Goal: Information Seeking & Learning: Understand process/instructions

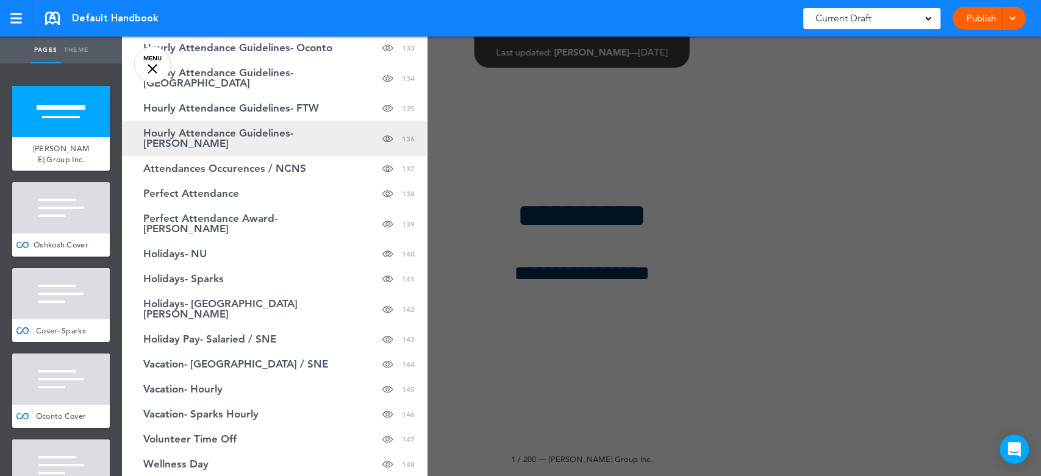
scroll to position [3928, 0]
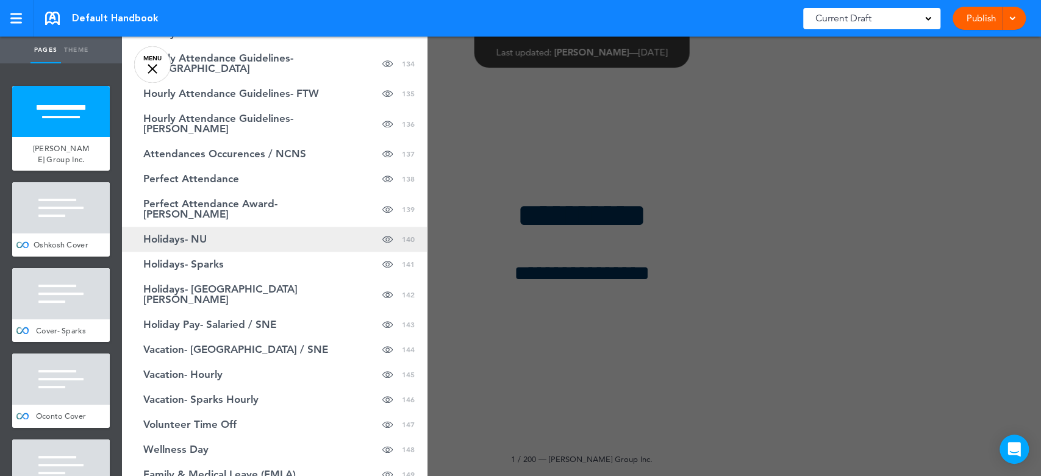
click at [194, 234] on span "Holidays- NU" at bounding box center [174, 239] width 63 height 10
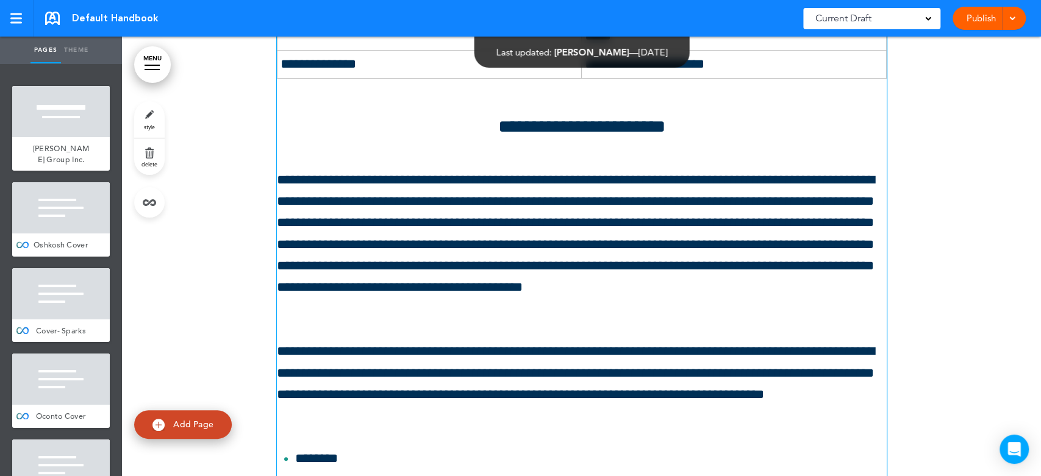
scroll to position [125161, 0]
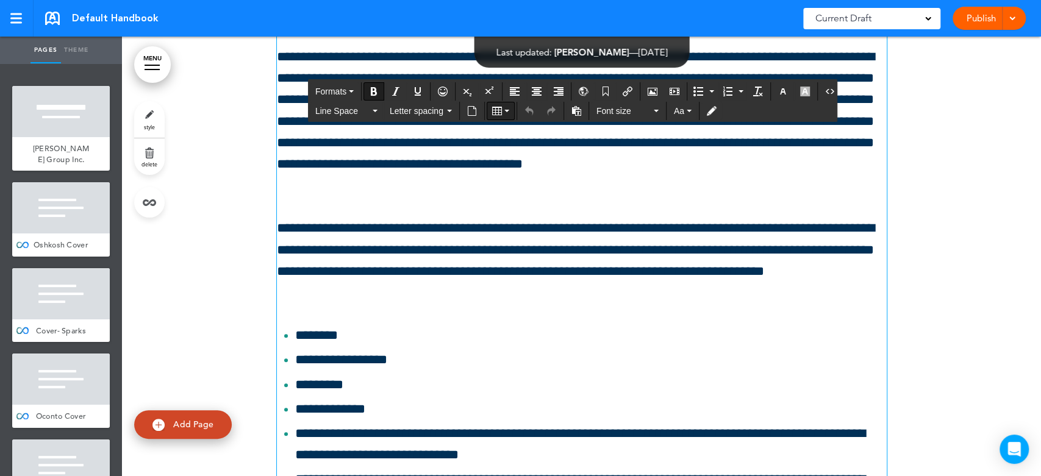
click at [507, 111] on icon "Table" at bounding box center [506, 111] width 5 height 2
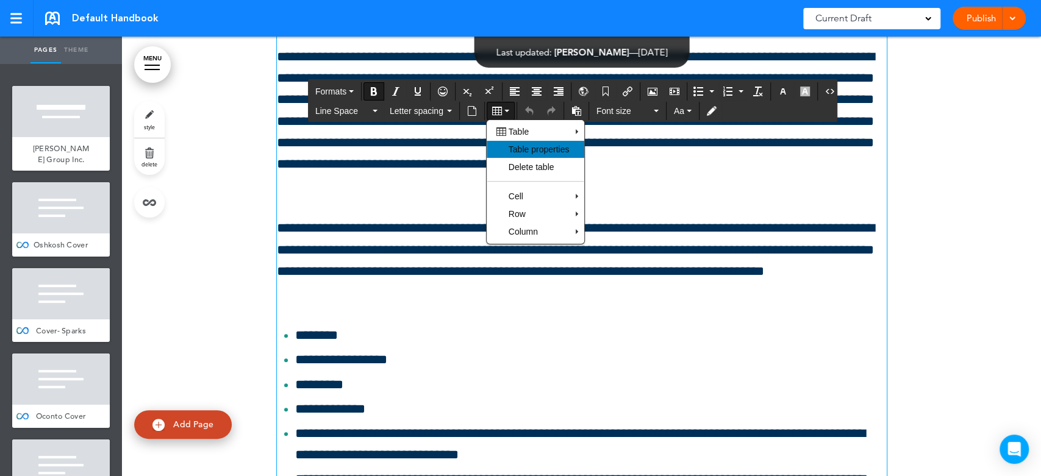
click at [539, 146] on span "Table properties" at bounding box center [538, 149] width 61 height 10
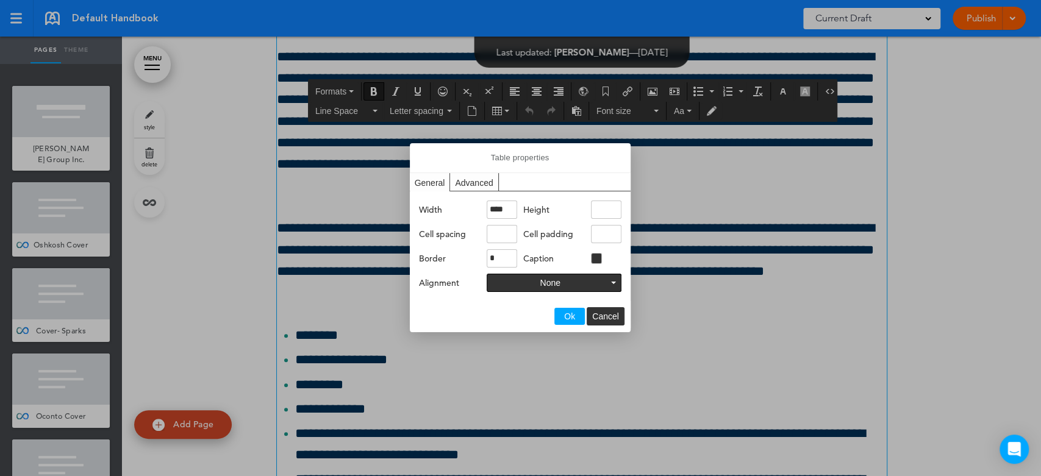
click at [474, 176] on div "Advanced" at bounding box center [474, 182] width 48 height 18
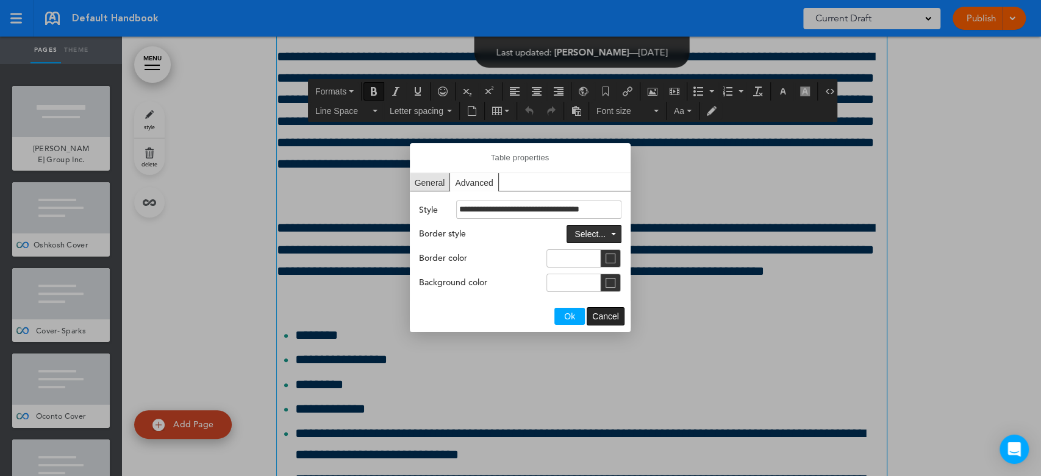
click at [604, 315] on span "Cancel" at bounding box center [605, 317] width 27 height 10
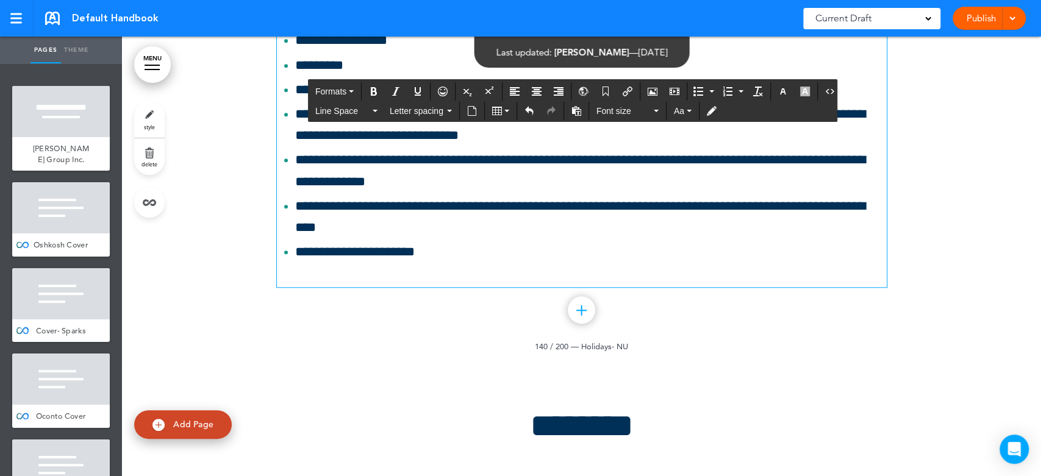
scroll to position [125483, 0]
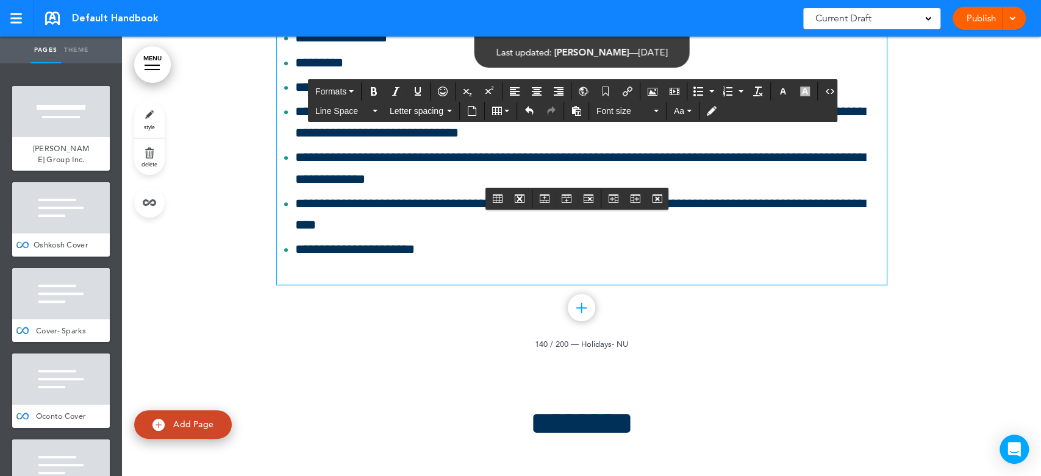
drag, startPoint x: 277, startPoint y: 179, endPoint x: 774, endPoint y: 177, distance: 496.8
click at [636, 197] on icon "Insert column after" at bounding box center [635, 199] width 10 height 10
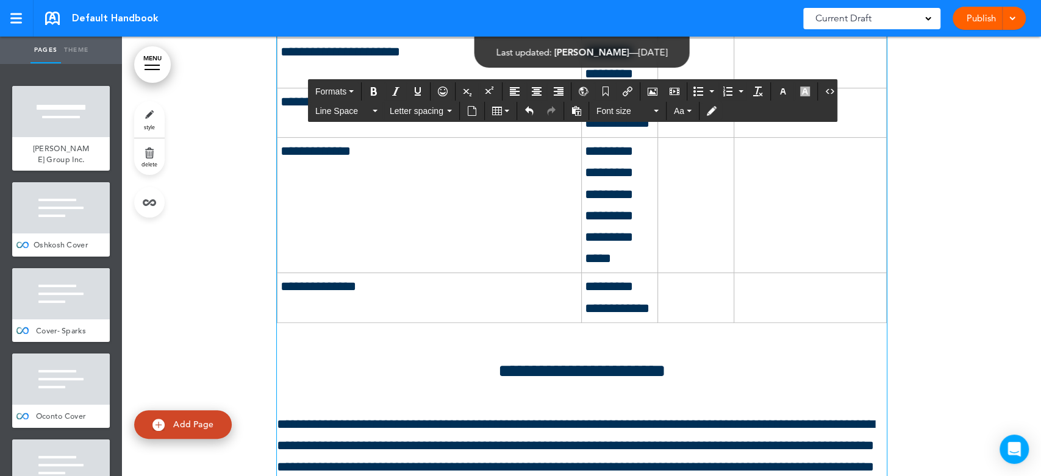
scroll to position [125009, 0]
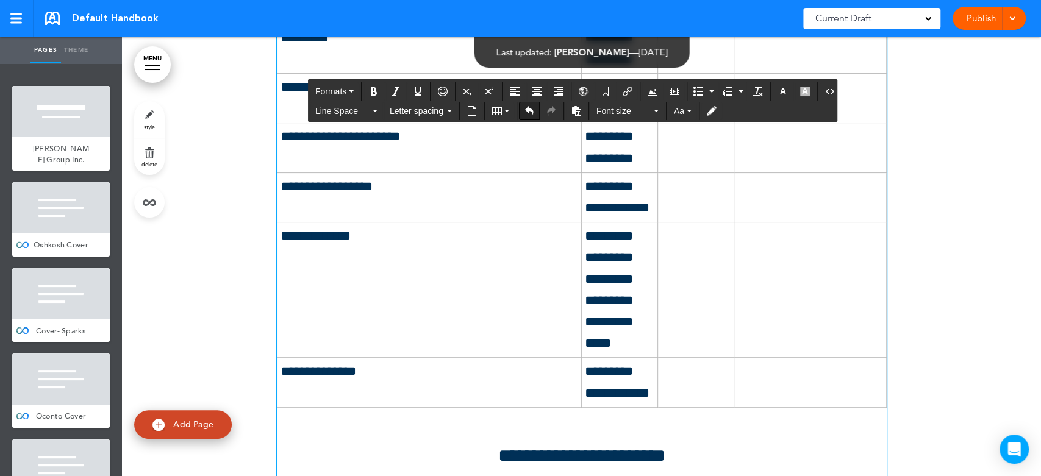
click at [533, 109] on button "Undo" at bounding box center [529, 110] width 20 height 17
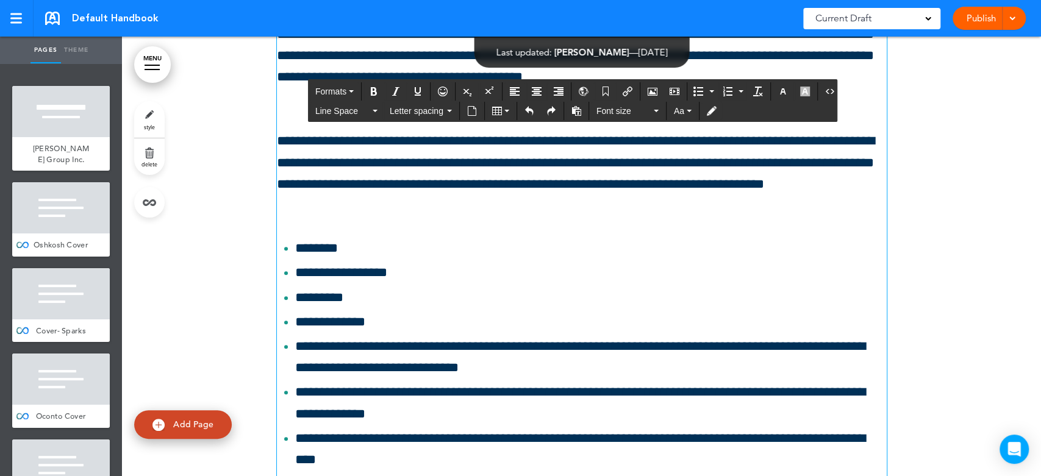
scroll to position [125332, 0]
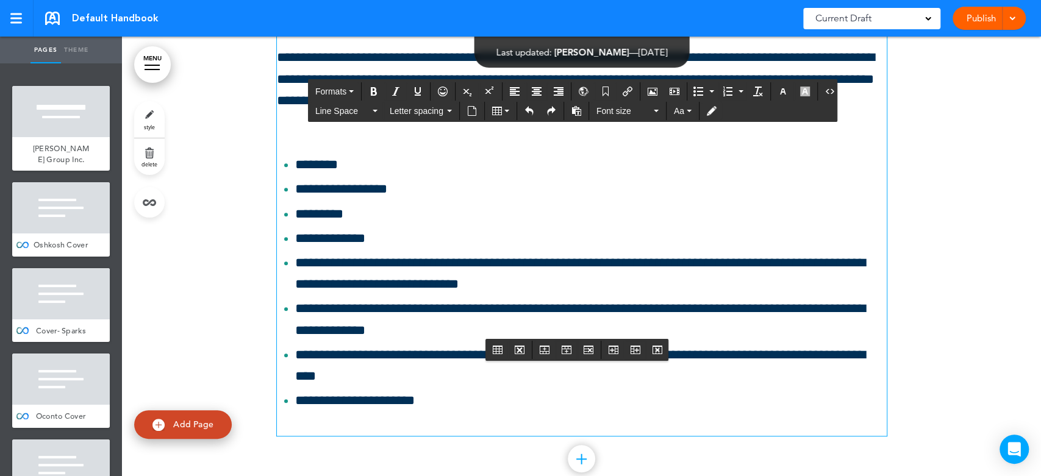
drag, startPoint x: 579, startPoint y: 345, endPoint x: 756, endPoint y: 322, distance: 178.9
click at [636, 352] on icon "Insert column after" at bounding box center [635, 350] width 10 height 10
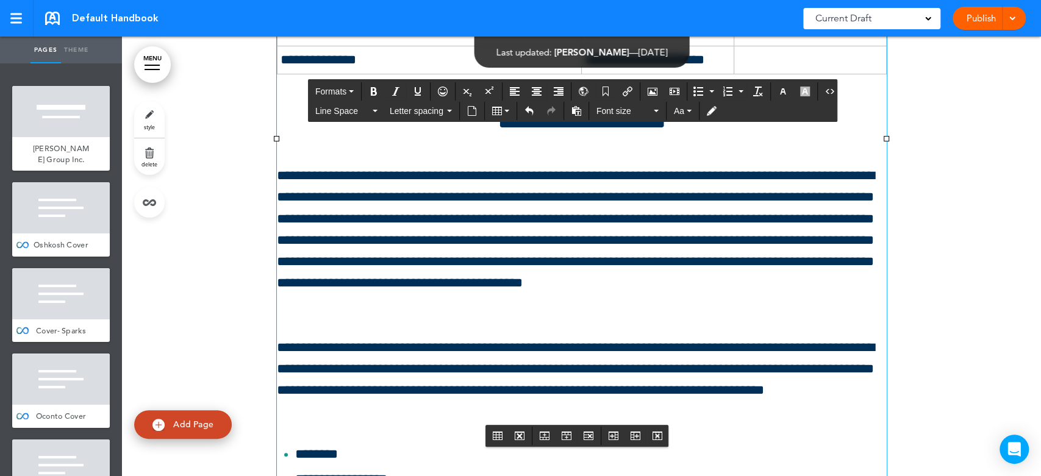
scroll to position [125061, 0]
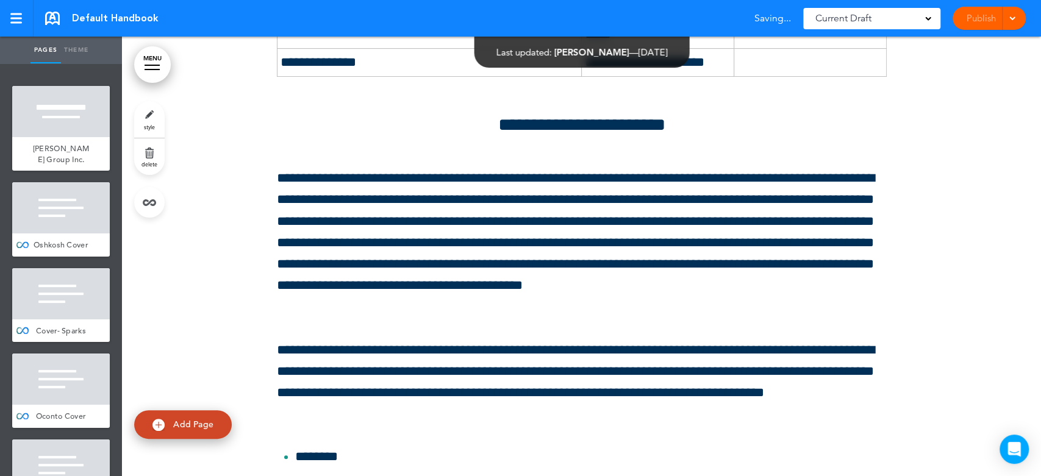
click at [268, 291] on div at bounding box center [581, 91] width 919 height 1426
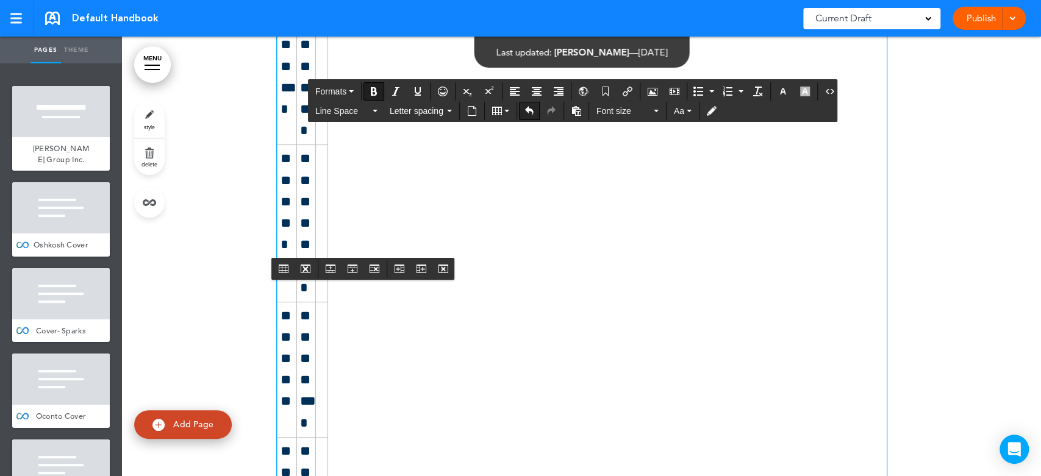
click at [527, 107] on icon "Undo" at bounding box center [529, 111] width 10 height 10
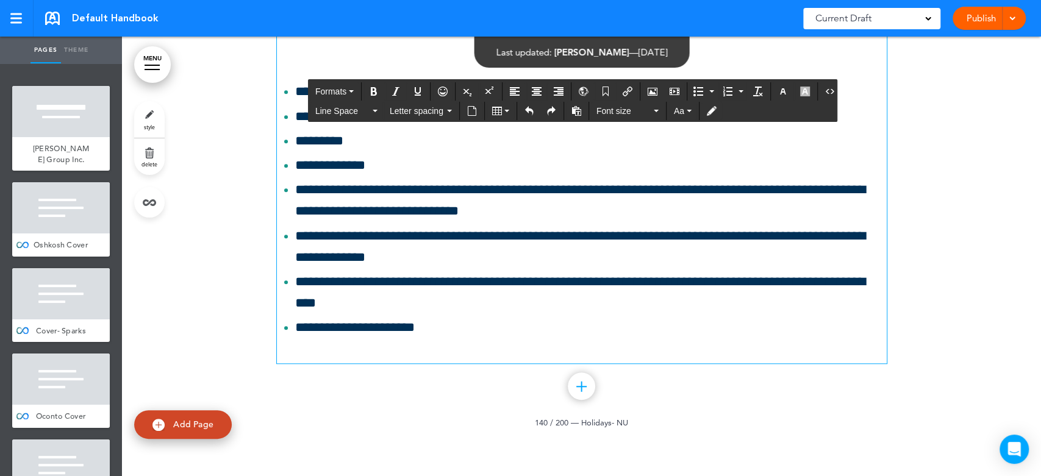
scroll to position [125635, 0]
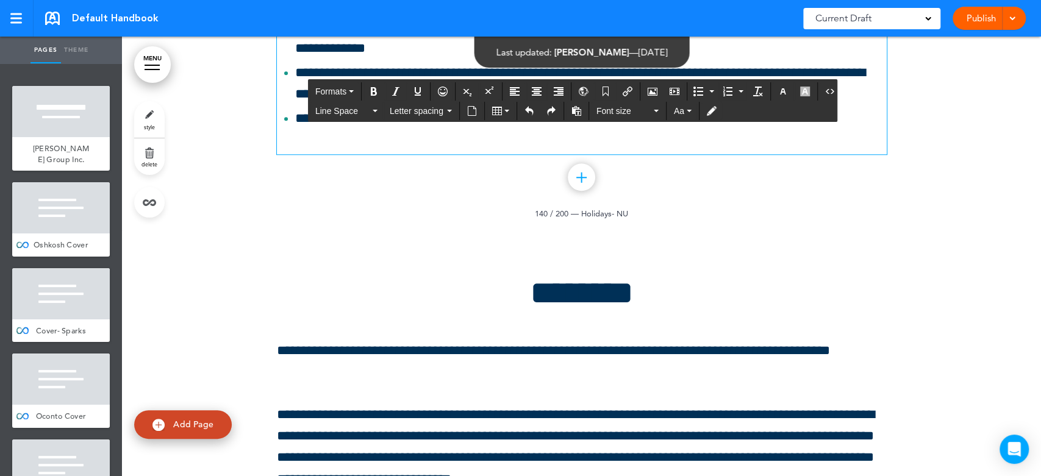
drag, startPoint x: 276, startPoint y: 283, endPoint x: 649, endPoint y: 257, distance: 374.0
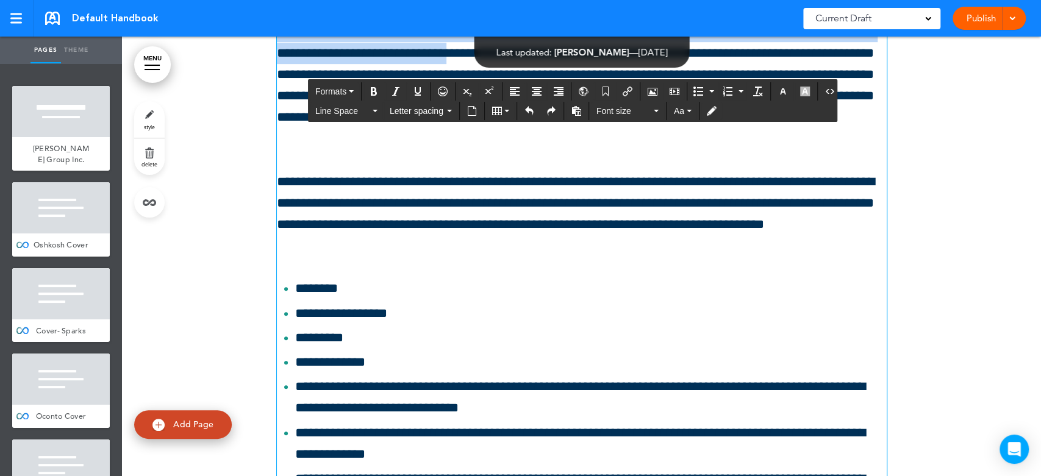
scroll to position [124890, 0]
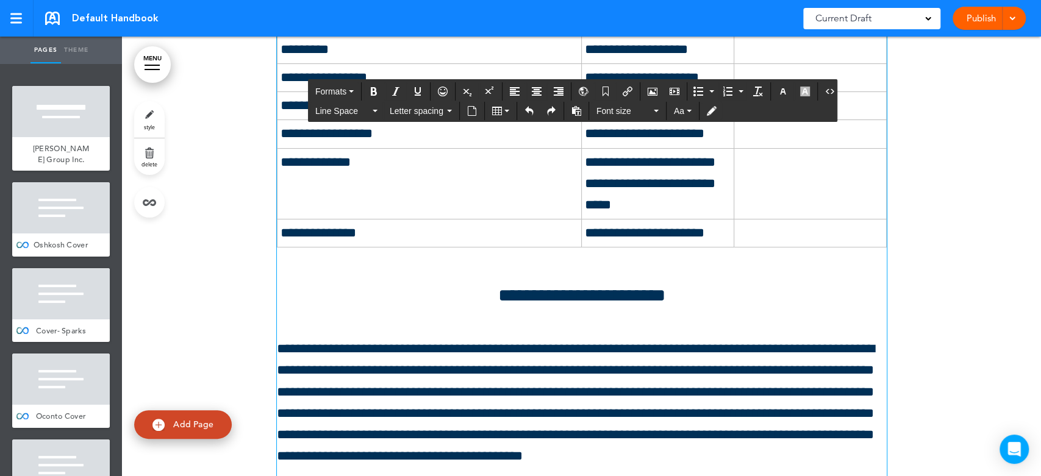
click at [946, 349] on div at bounding box center [581, 262] width 919 height 1426
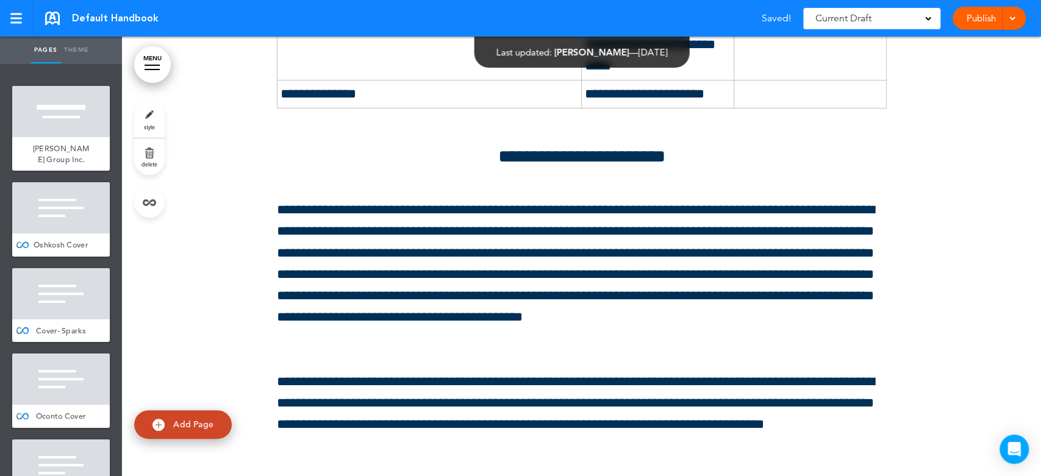
scroll to position [125161, 0]
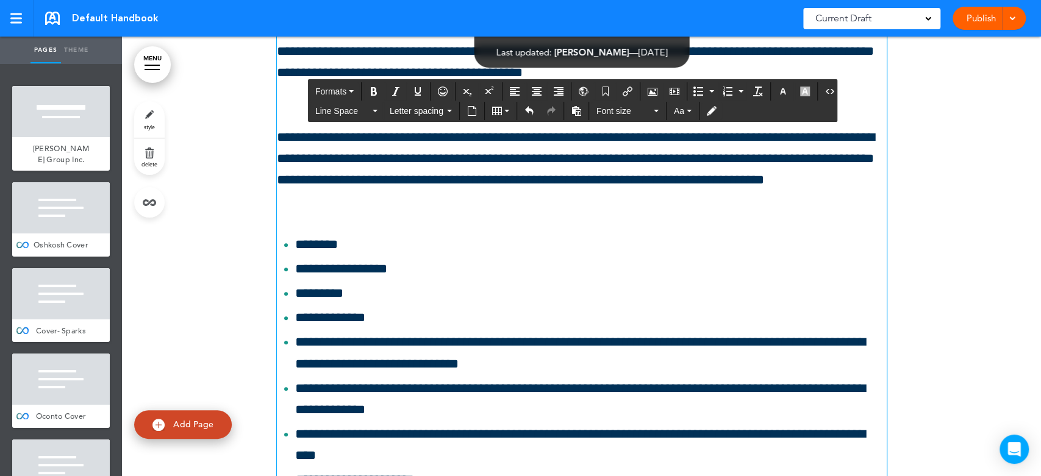
scroll to position [125297, 0]
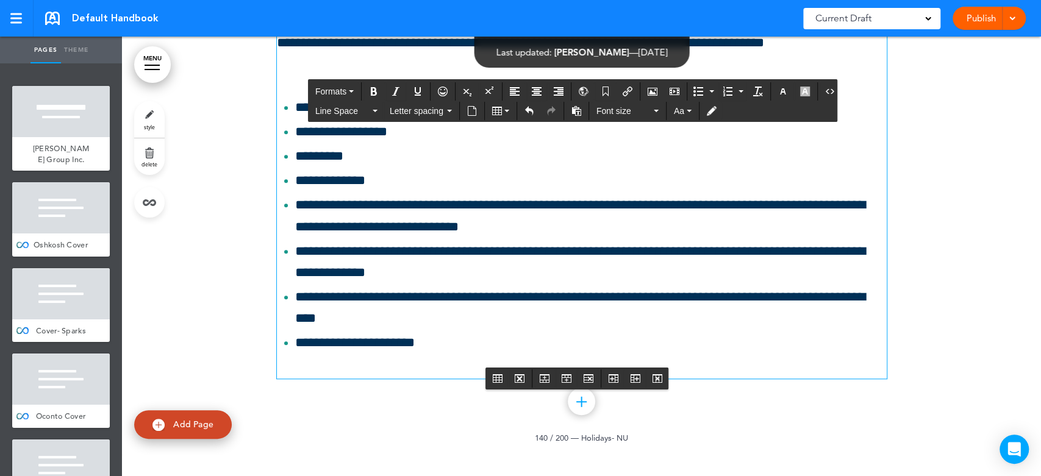
click at [726, 378] on div "**********" at bounding box center [582, 66] width 610 height 624
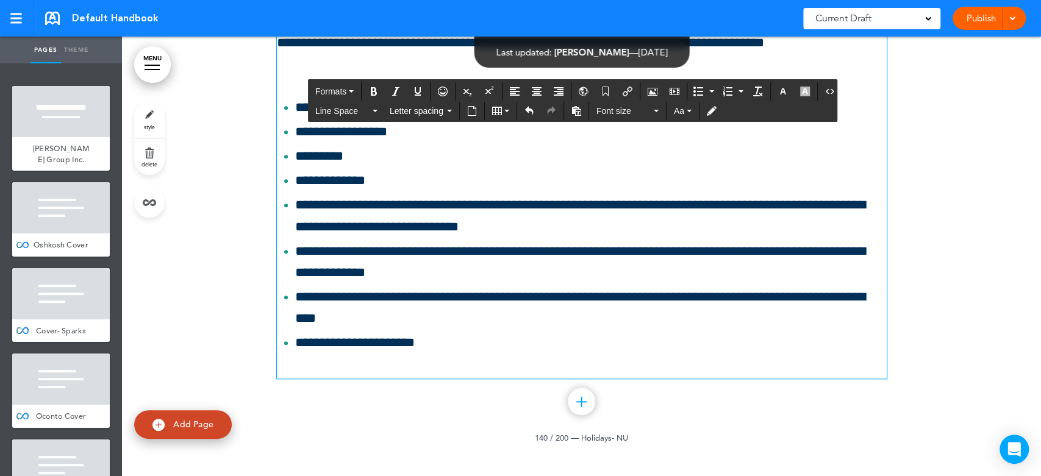
scroll to position [125161, 0]
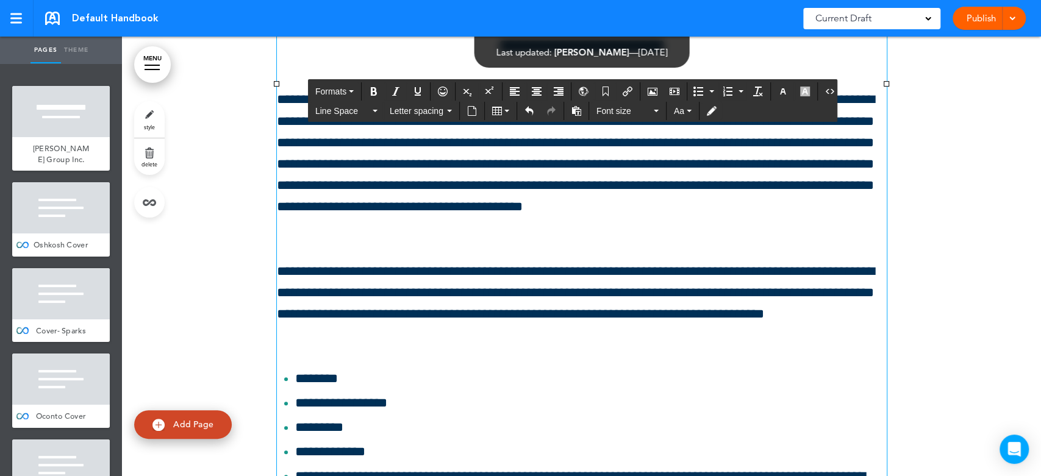
click at [504, 107] on button "Table" at bounding box center [500, 110] width 27 height 17
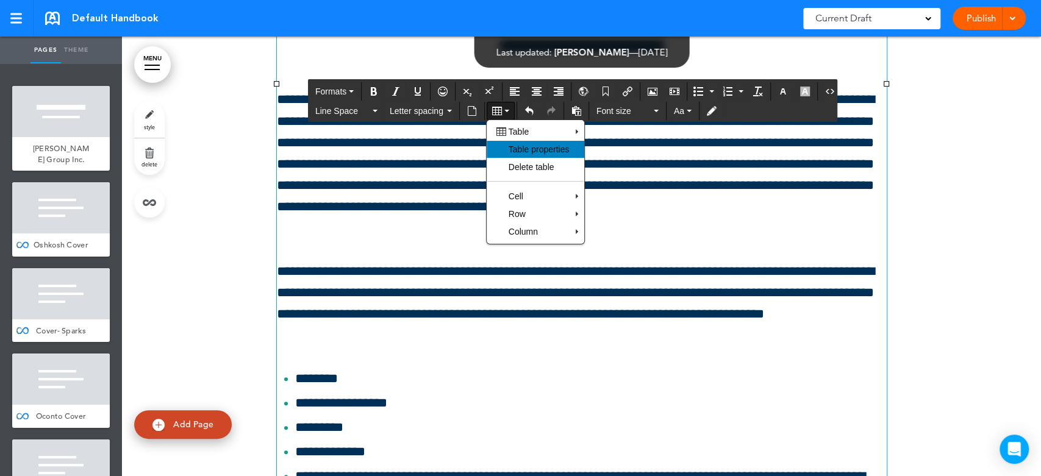
click at [549, 151] on span "Table properties" at bounding box center [538, 149] width 61 height 10
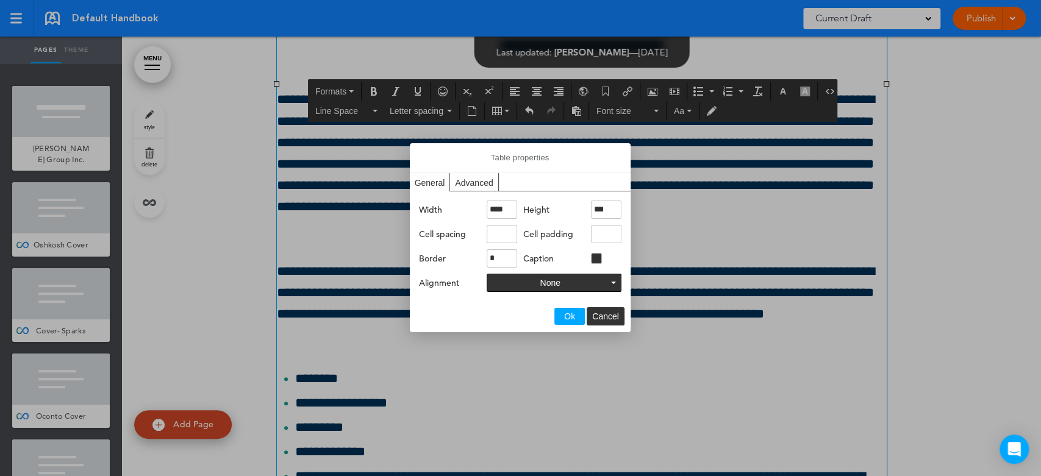
click at [465, 182] on div "Advanced" at bounding box center [474, 182] width 48 height 18
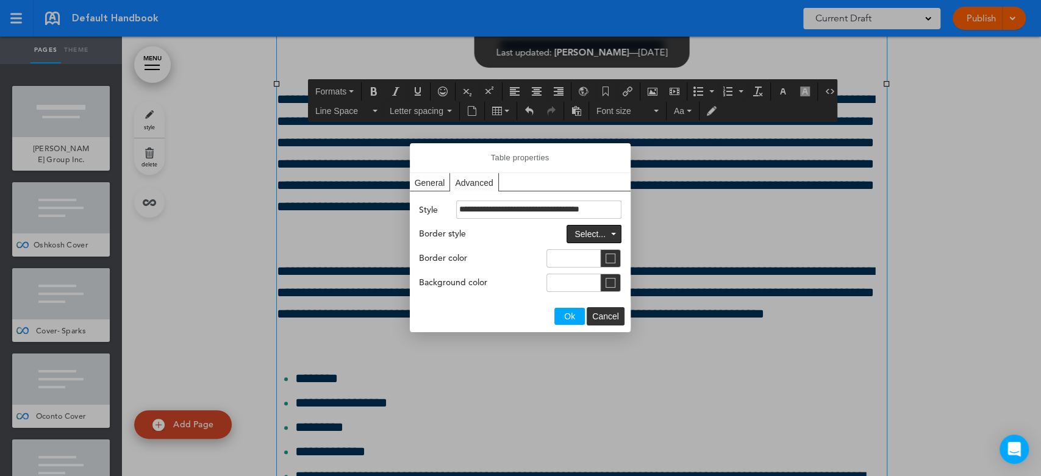
click at [429, 183] on div "General" at bounding box center [430, 182] width 41 height 18
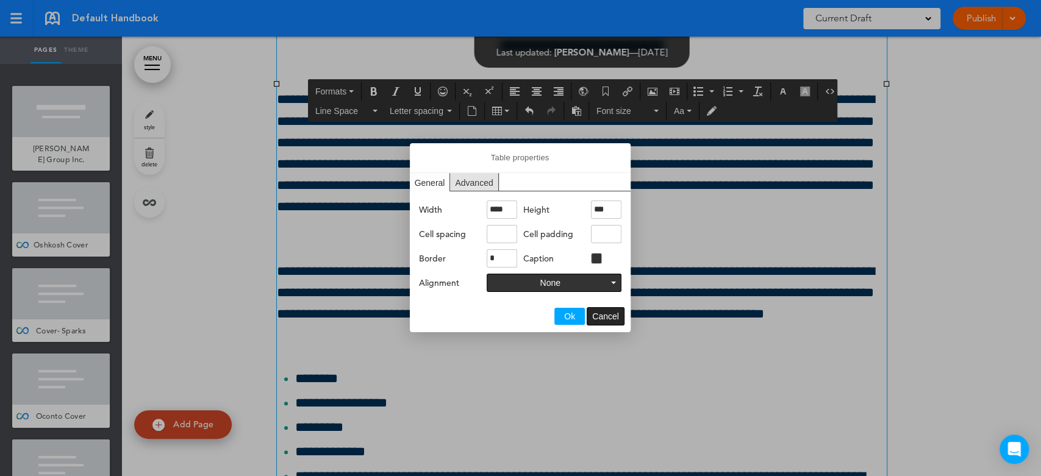
click at [610, 318] on span "Cancel" at bounding box center [605, 317] width 27 height 10
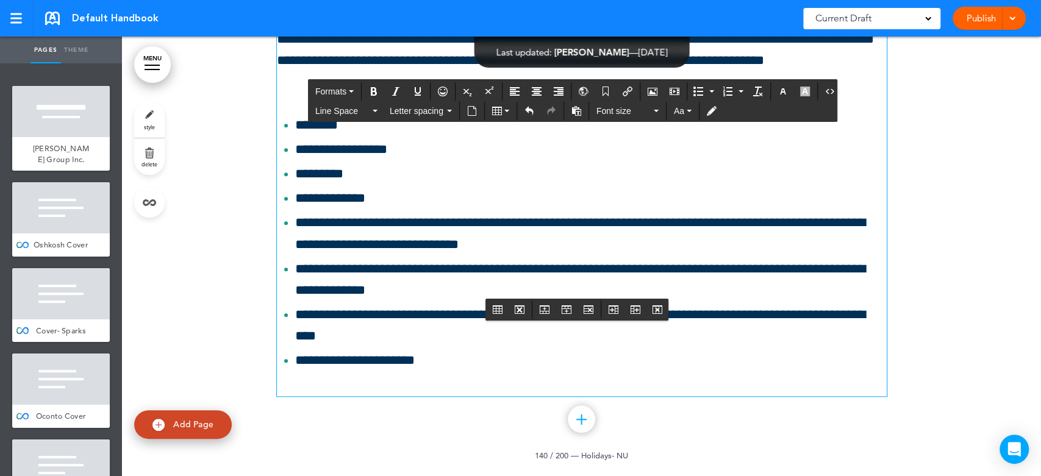
scroll to position [125366, 0]
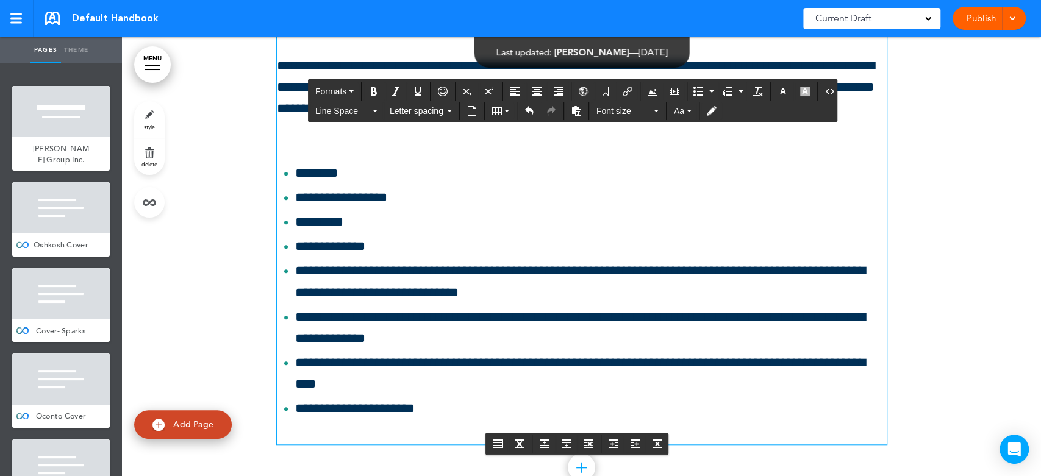
drag, startPoint x: 274, startPoint y: 188, endPoint x: 458, endPoint y: 408, distance: 287.8
click at [502, 446] on button "Table properties" at bounding box center [498, 443] width 20 height 17
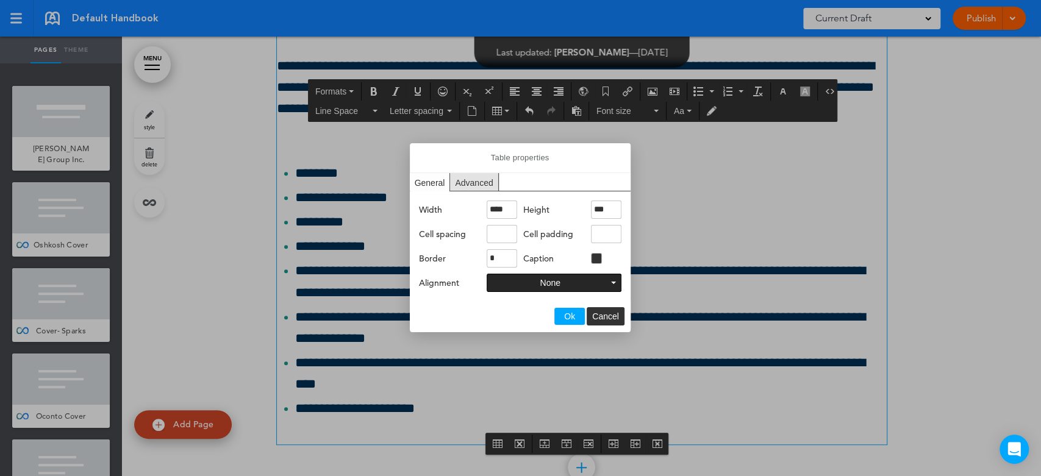
click at [540, 283] on span "None" at bounding box center [550, 283] width 20 height 10
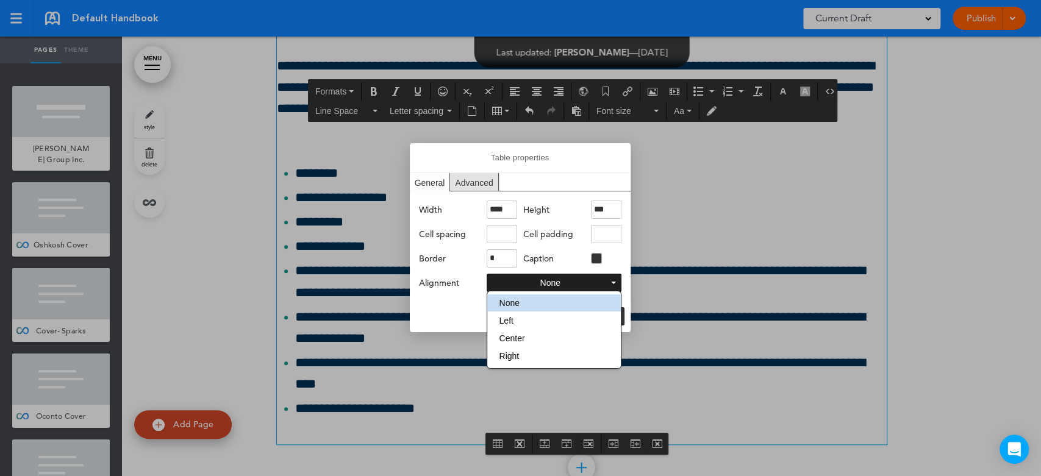
click at [540, 283] on span "None" at bounding box center [550, 283] width 20 height 10
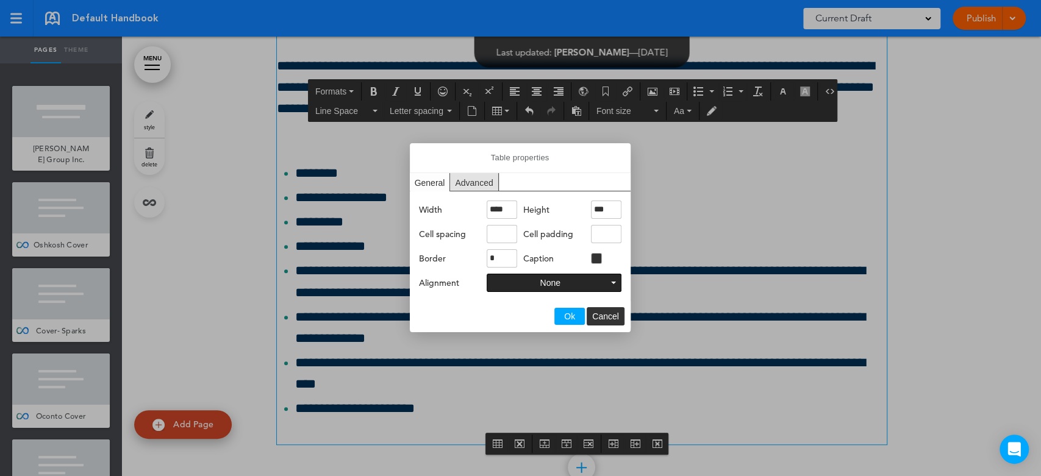
click at [577, 313] on button "Ok" at bounding box center [569, 316] width 30 height 17
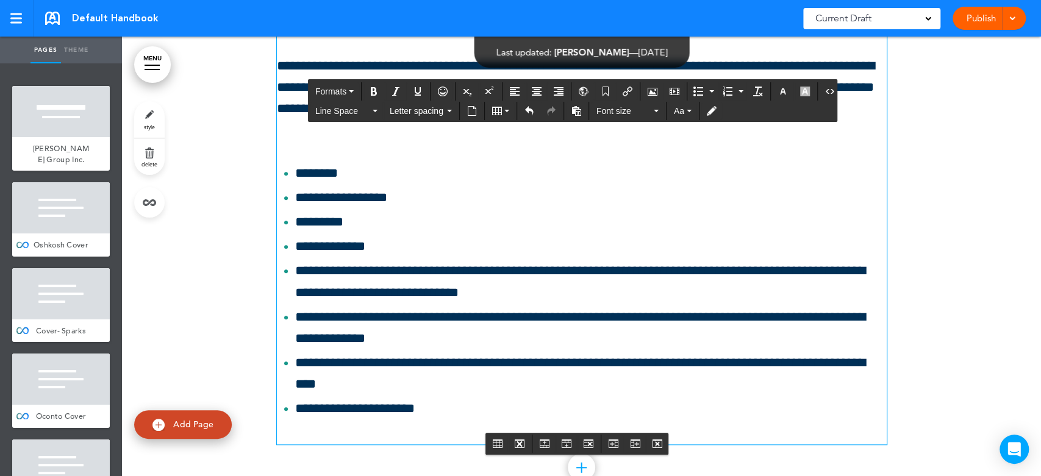
drag, startPoint x: 573, startPoint y: 298, endPoint x: 447, endPoint y: 298, distance: 126.2
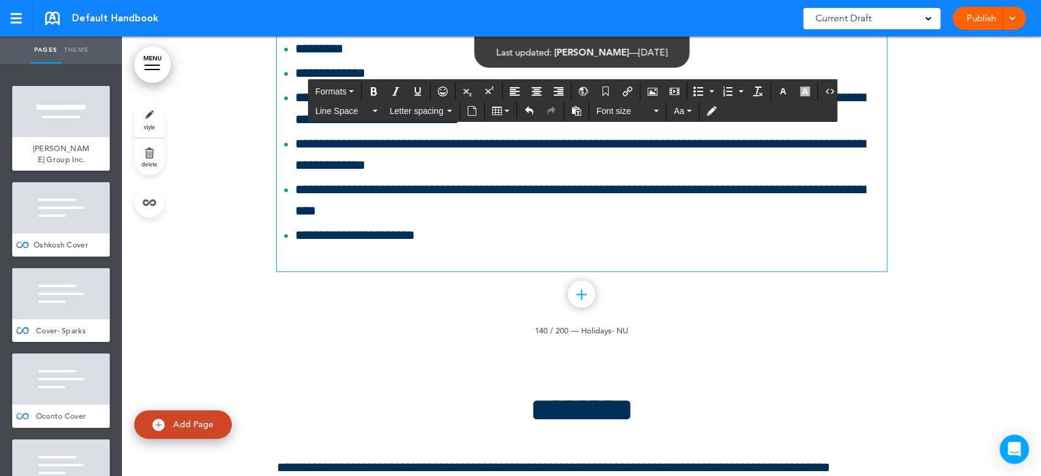
scroll to position [125580, 0]
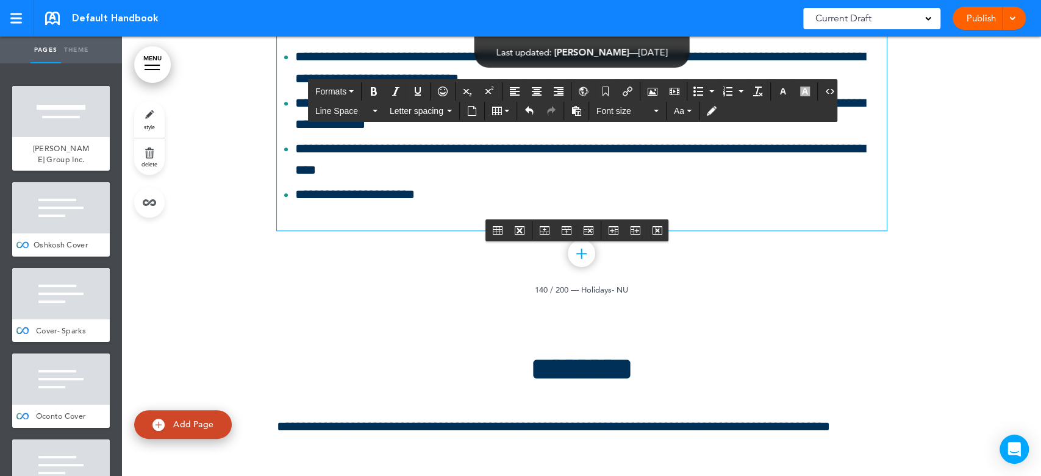
drag, startPoint x: 273, startPoint y: 257, endPoint x: 857, endPoint y: 204, distance: 586.4
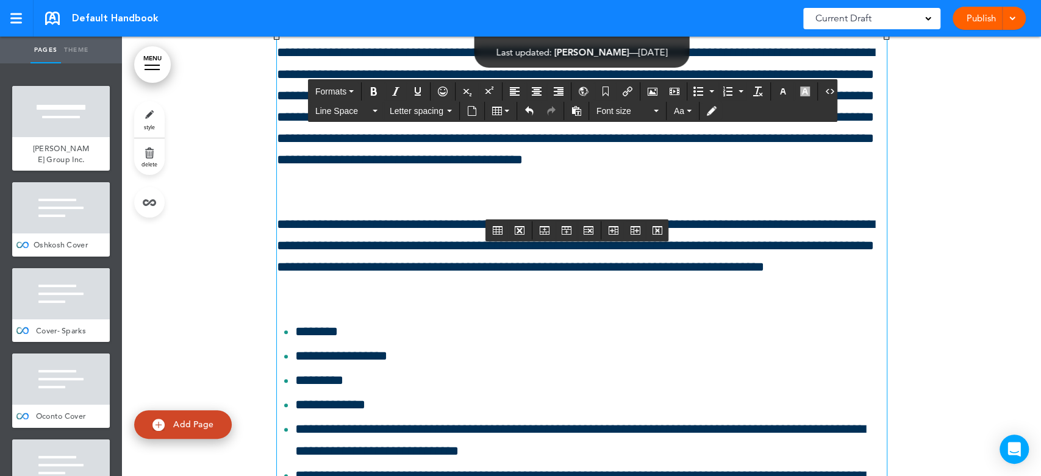
scroll to position [125174, 0]
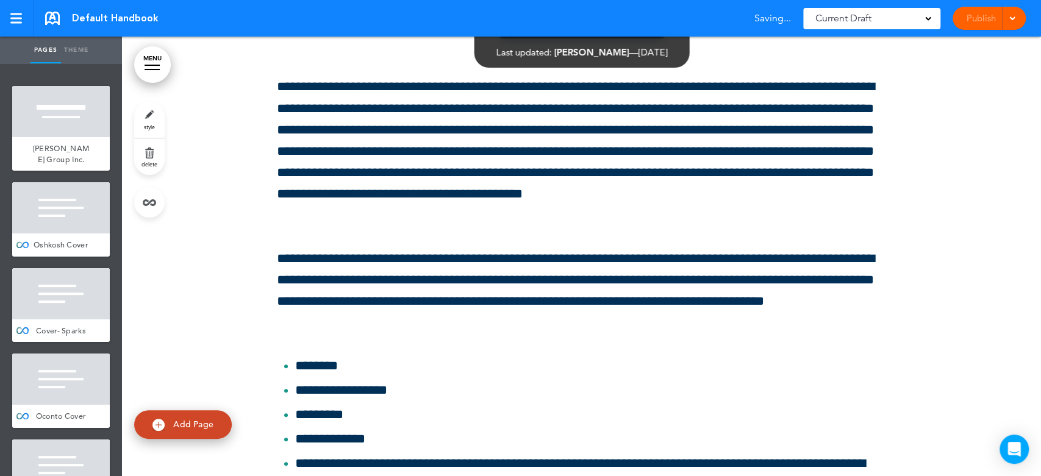
drag, startPoint x: 561, startPoint y: 302, endPoint x: 907, endPoint y: 184, distance: 365.9
click at [1009, 448] on icon "Open Intercom Messenger" at bounding box center [1013, 449] width 14 height 16
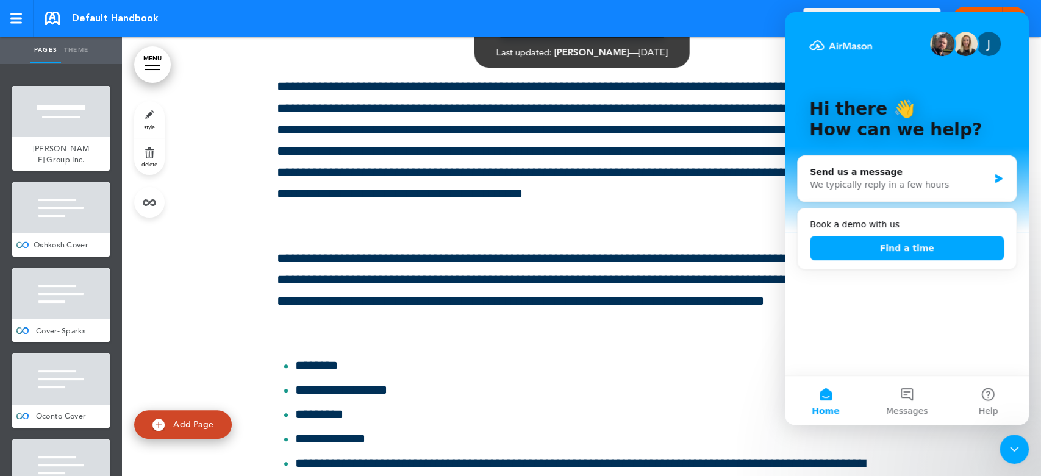
scroll to position [0, 0]
click at [977, 394] on button "Help" at bounding box center [987, 400] width 81 height 49
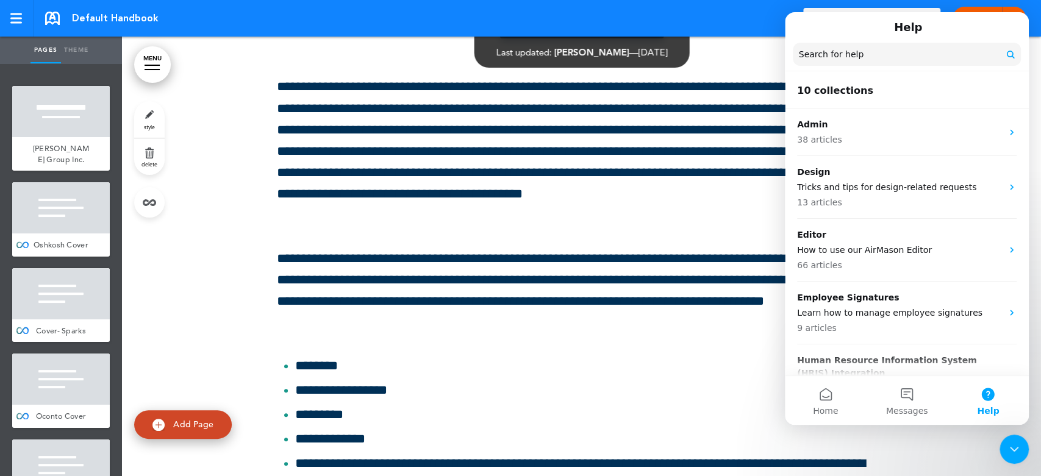
click at [858, 52] on input "Search for help" at bounding box center [906, 54] width 228 height 23
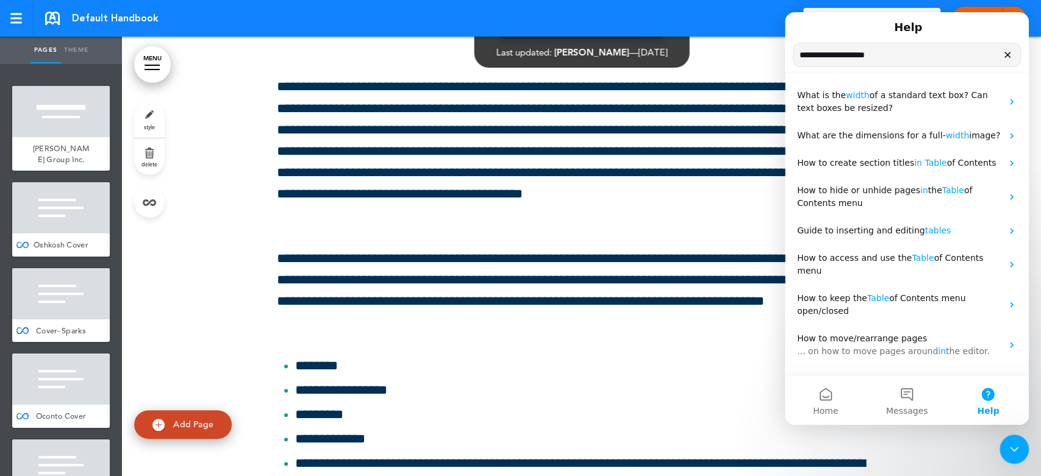
drag, startPoint x: 916, startPoint y: 59, endPoint x: 718, endPoint y: 58, distance: 197.5
click html "**********"
type input "*****"
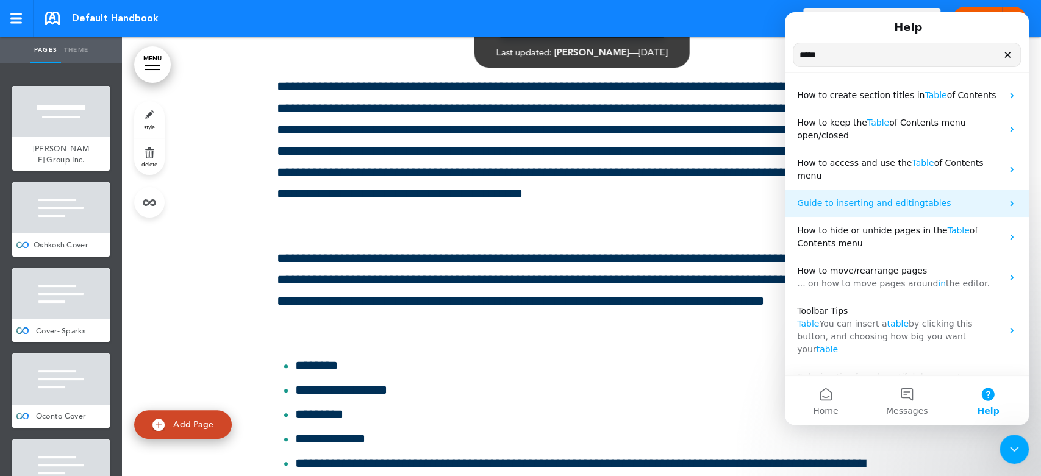
click at [892, 198] on div "Guide to inserting and editing tables" at bounding box center [907, 203] width 244 height 27
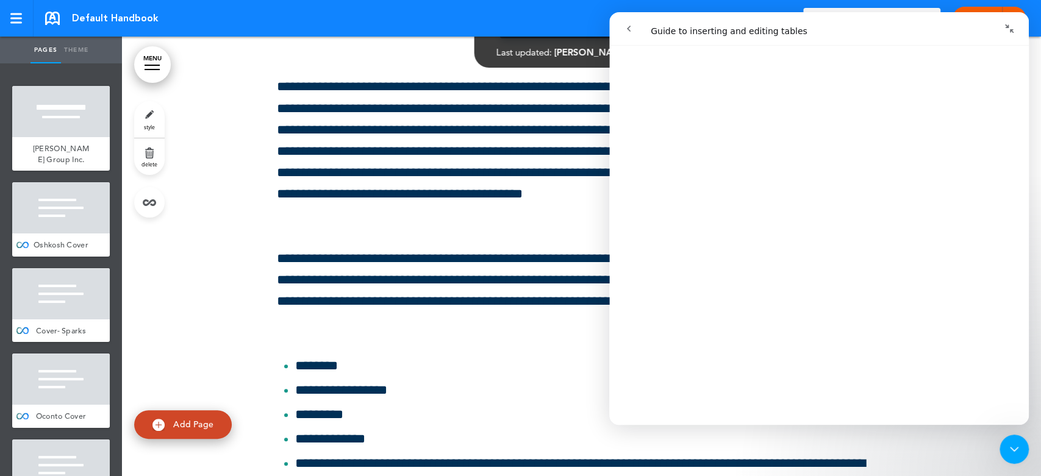
scroll to position [449, 0]
click at [630, 27] on icon "go back" at bounding box center [629, 29] width 10 height 10
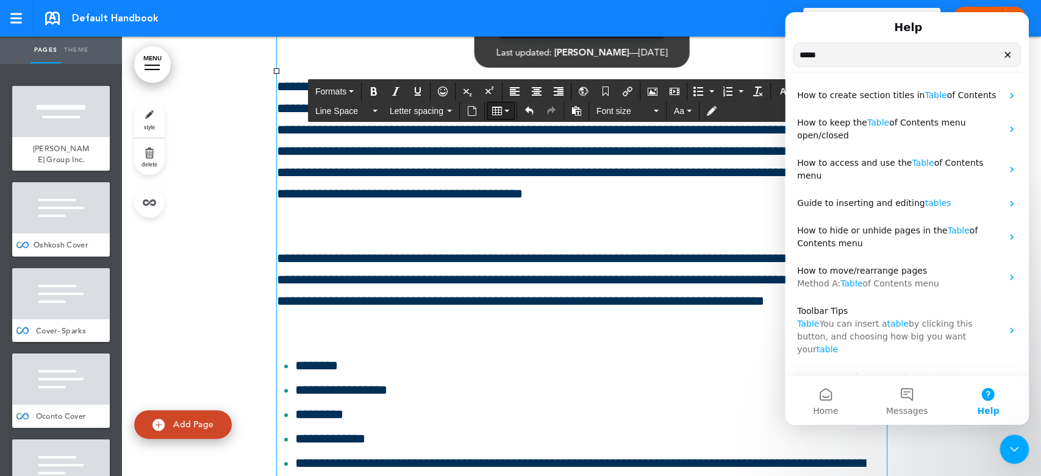
drag, startPoint x: 478, startPoint y: 222, endPoint x: 510, endPoint y: 109, distance: 117.7
click at [510, 109] on button "Table" at bounding box center [500, 110] width 27 height 17
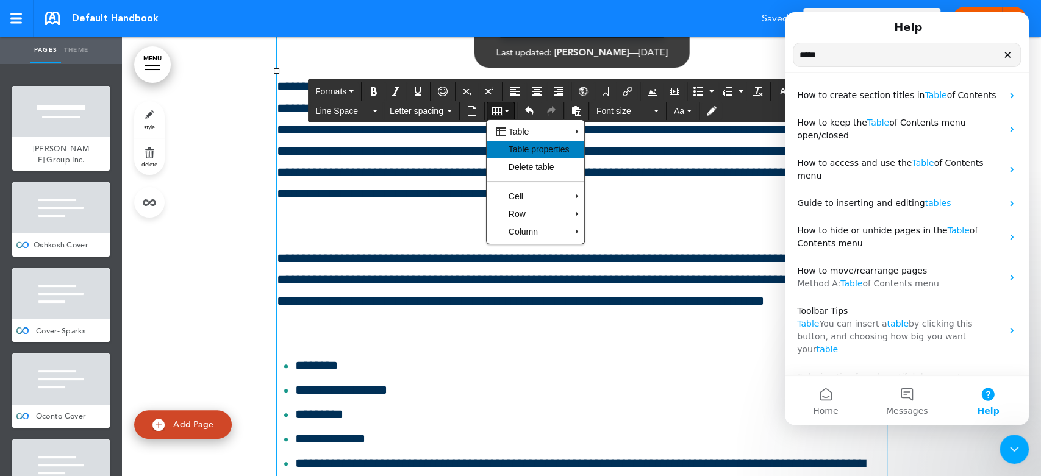
click at [525, 149] on span "Table properties" at bounding box center [538, 149] width 61 height 10
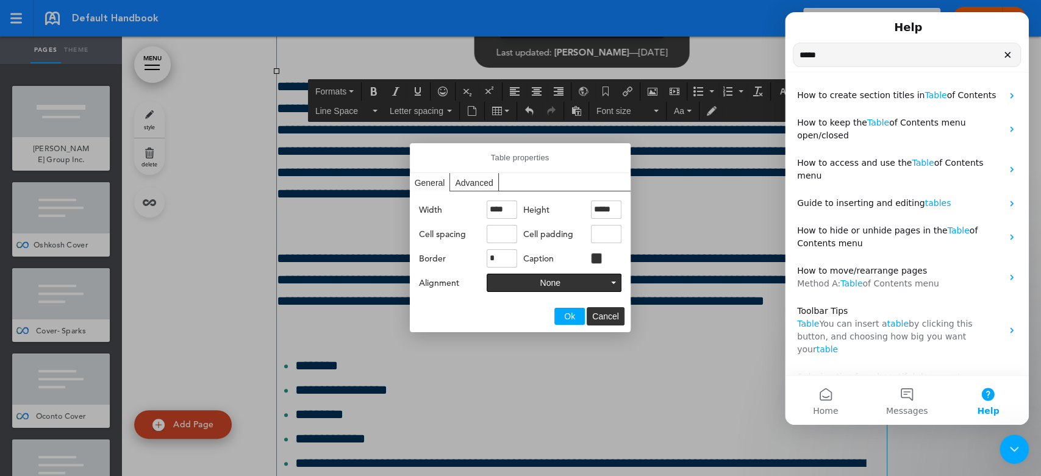
click at [467, 185] on div "Advanced" at bounding box center [474, 182] width 48 height 18
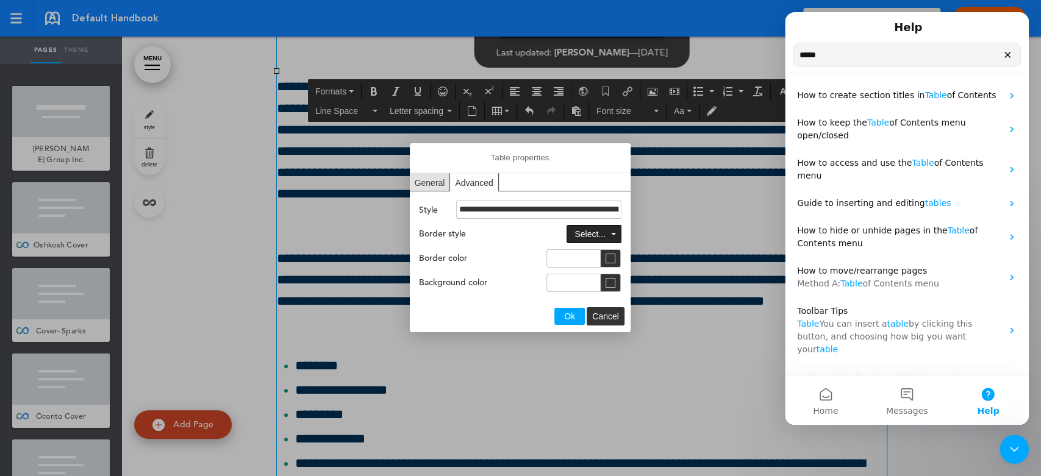
click at [613, 233] on icon "Table properties" at bounding box center [613, 234] width 5 height 2
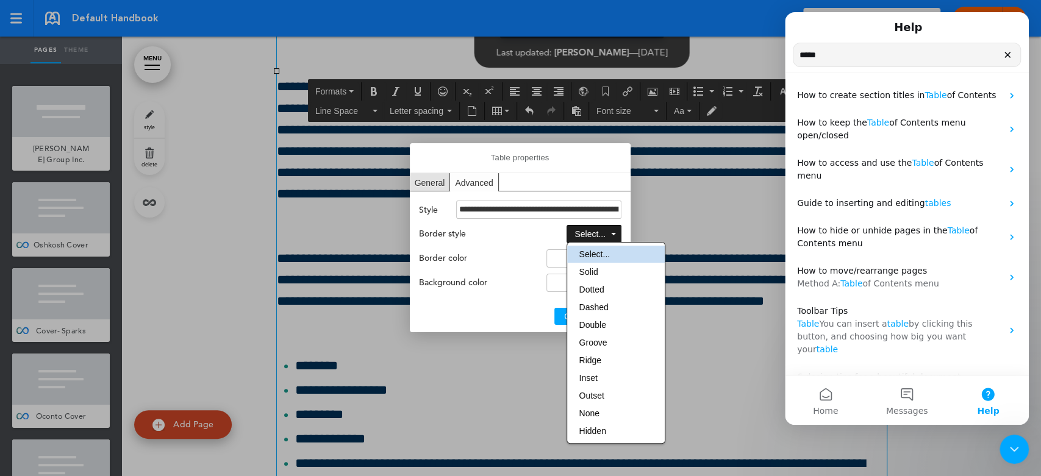
click at [613, 233] on icon "Table properties" at bounding box center [613, 234] width 5 height 2
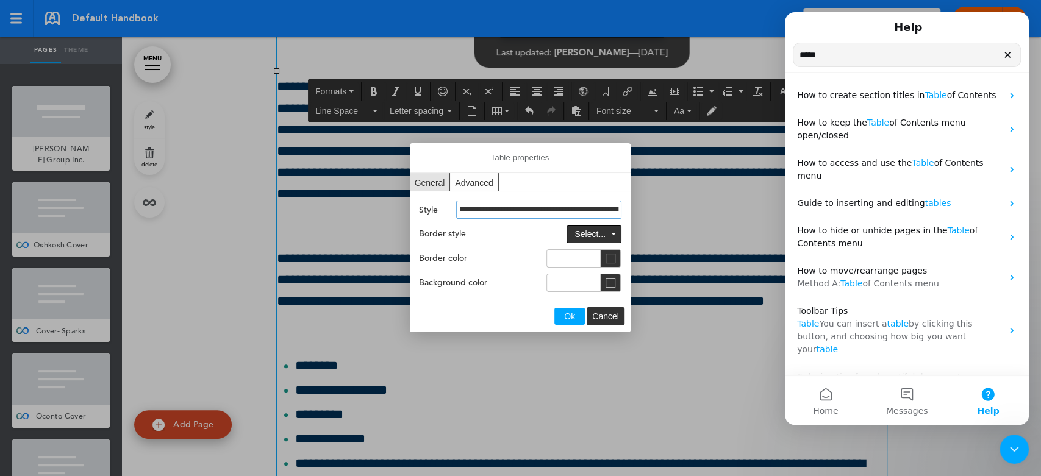
click at [485, 208] on input "**********" at bounding box center [538, 210] width 165 height 18
click at [683, 144] on div at bounding box center [520, 238] width 1041 height 476
click at [604, 321] on button "Cancel" at bounding box center [605, 316] width 37 height 17
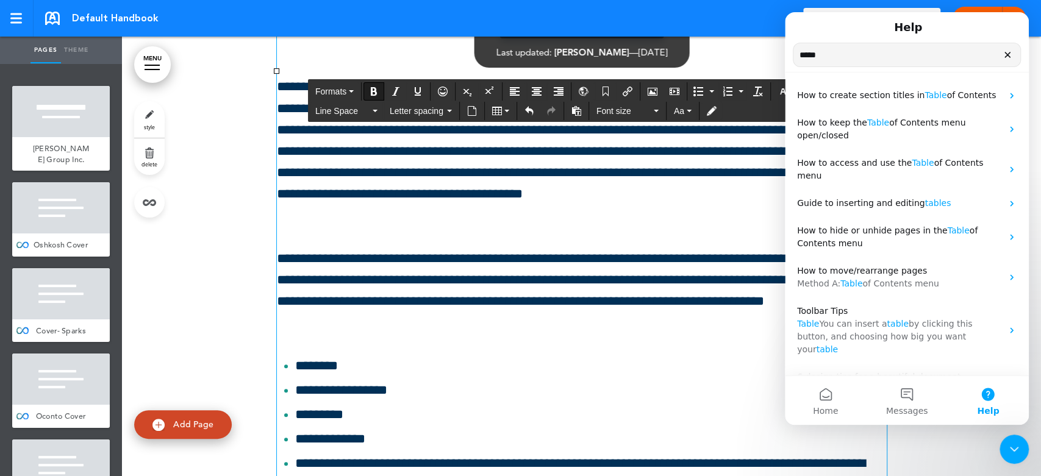
drag, startPoint x: 574, startPoint y: 174, endPoint x: 511, endPoint y: 174, distance: 63.4
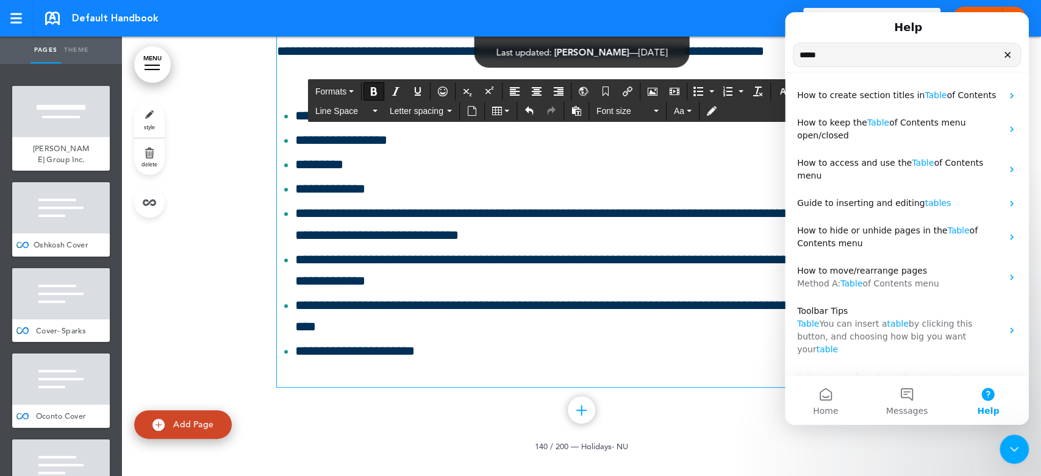
scroll to position [125444, 0]
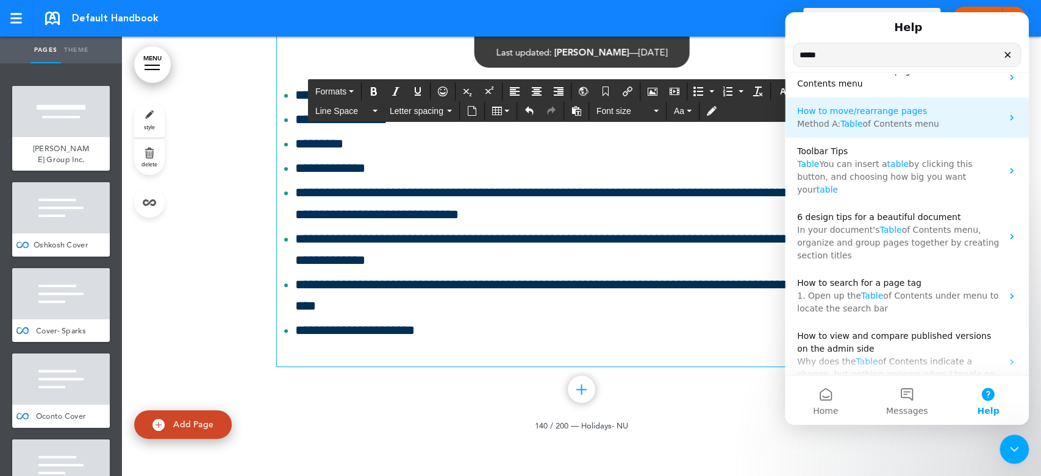
scroll to position [0, 0]
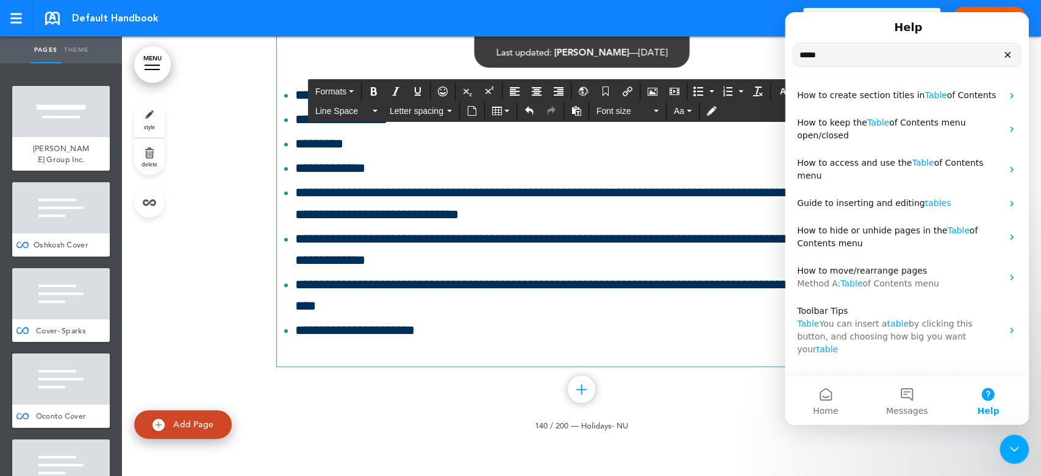
click at [1005, 57] on icon "Clear" at bounding box center [1007, 54] width 5 height 5
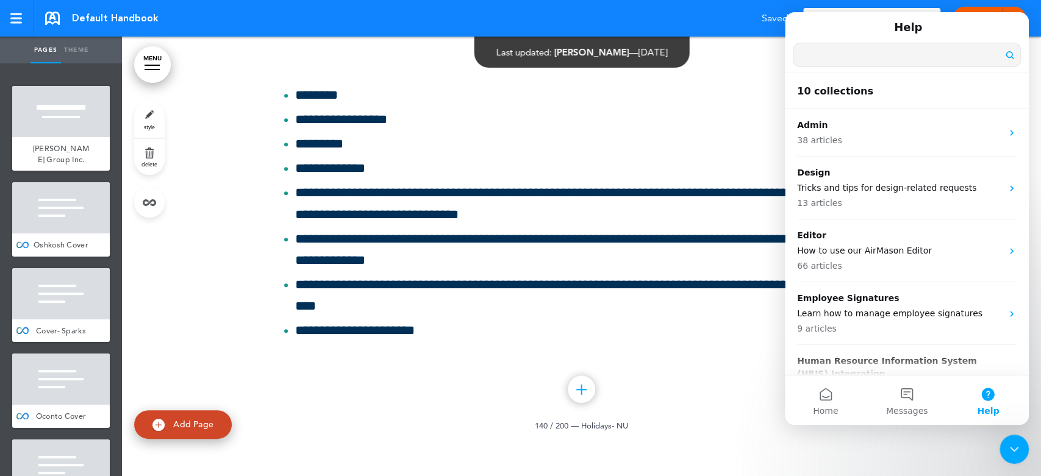
click at [1008, 447] on icon "Close Intercom Messenger" at bounding box center [1013, 449] width 15 height 15
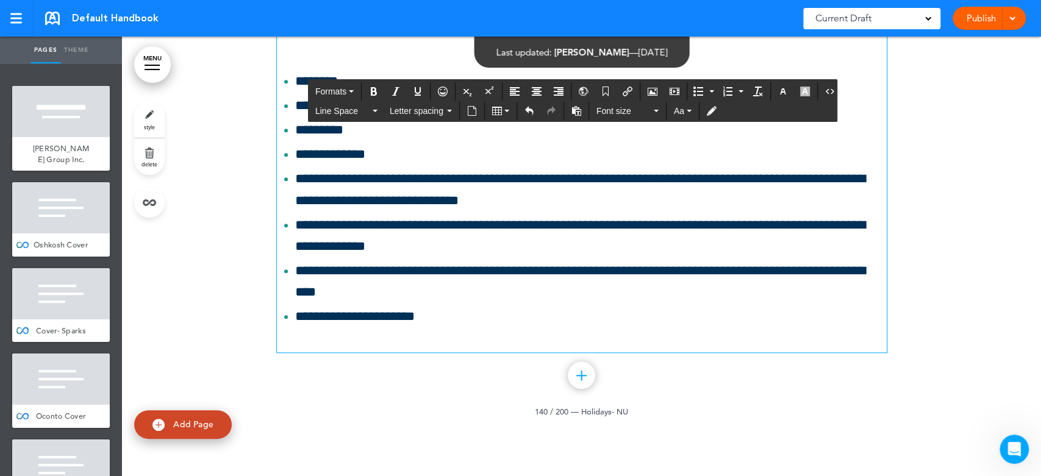
scroll to position [125676, 0]
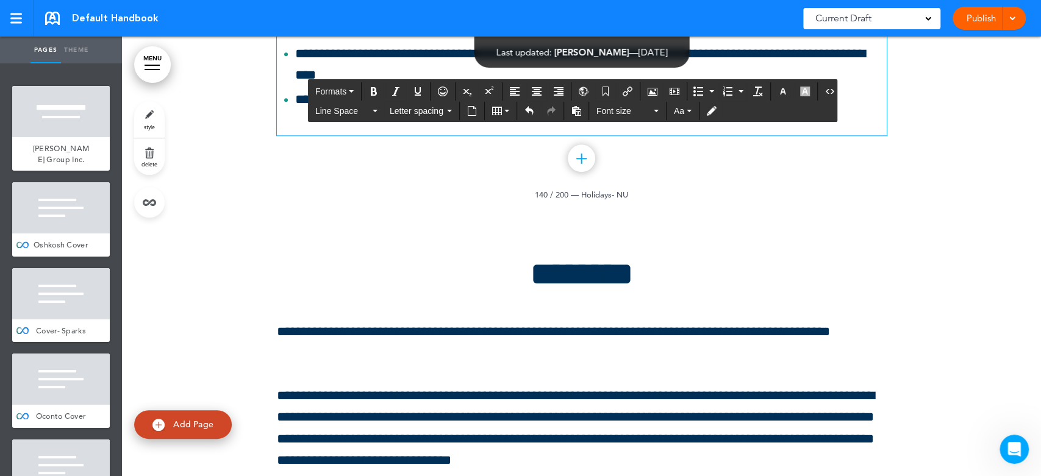
drag, startPoint x: 278, startPoint y: 209, endPoint x: 432, endPoint y: 121, distance: 177.2
click at [378, 92] on button "Bold" at bounding box center [374, 91] width 20 height 17
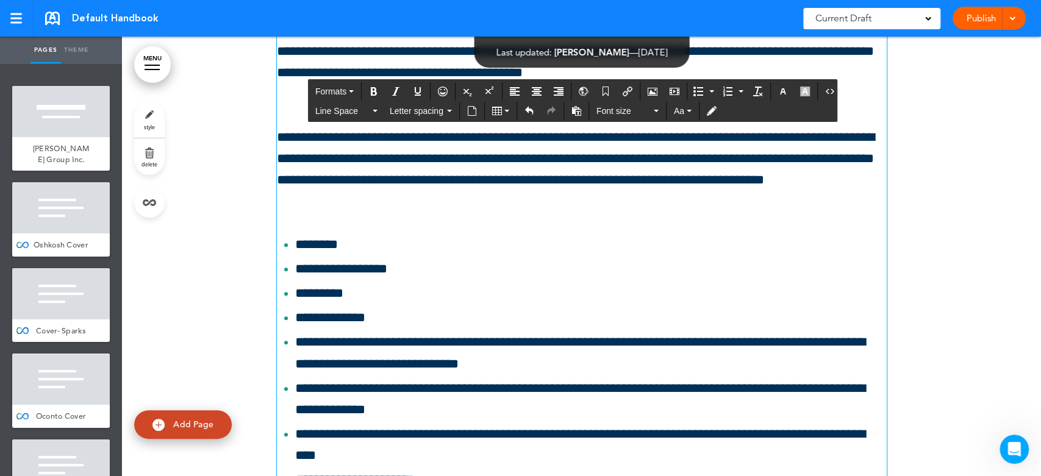
scroll to position [125326, 0]
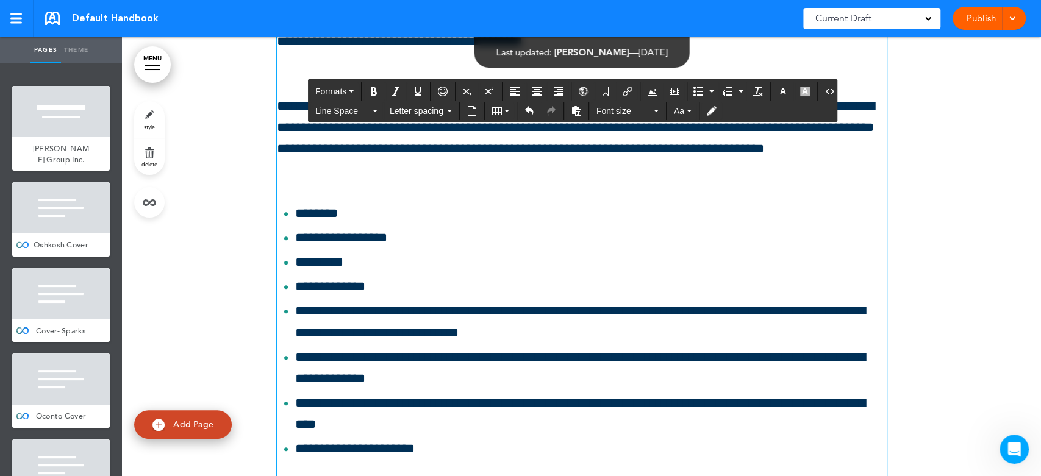
drag, startPoint x: 732, startPoint y: 151, endPoint x: 831, endPoint y: 452, distance: 316.3
drag, startPoint x: 771, startPoint y: 296, endPoint x: 737, endPoint y: 156, distance: 144.2
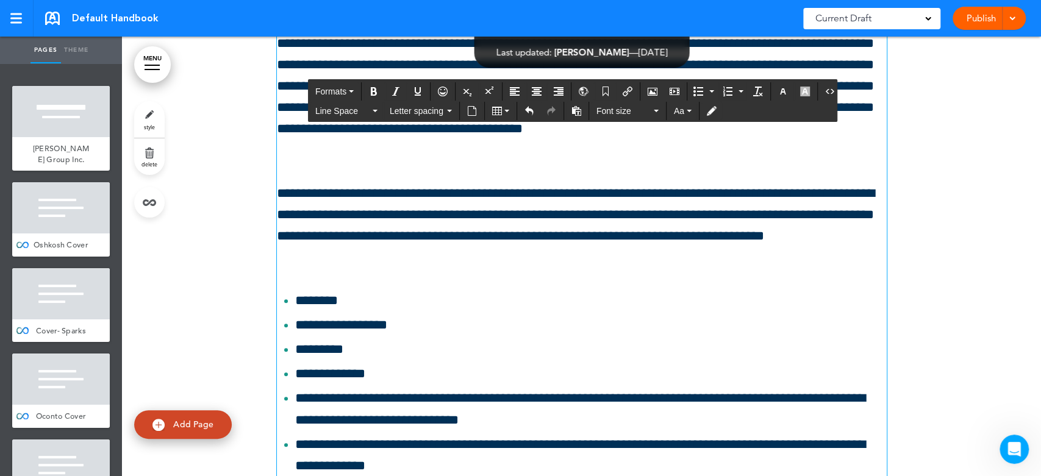
scroll to position [125123, 0]
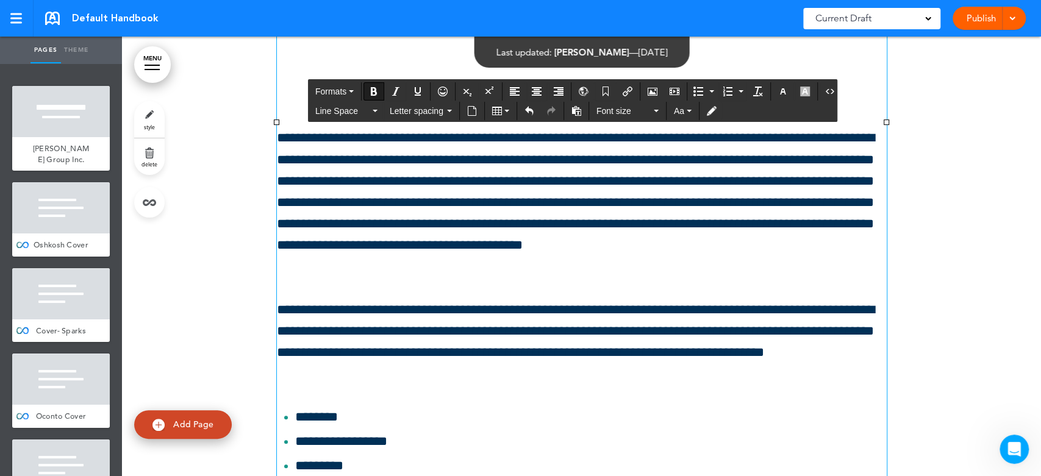
drag, startPoint x: 795, startPoint y: 226, endPoint x: 977, endPoint y: 276, distance: 188.8
click at [977, 276] on div at bounding box center [581, 41] width 919 height 1448
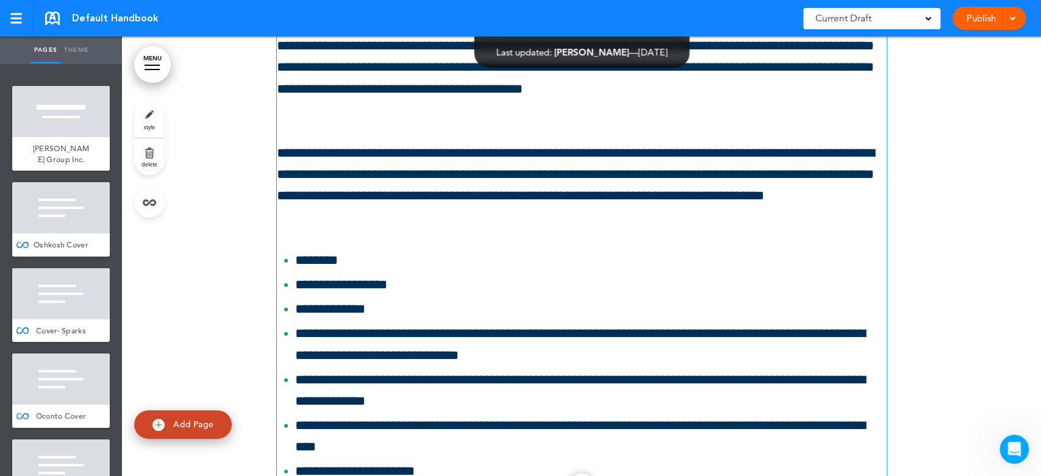
scroll to position [126545, 0]
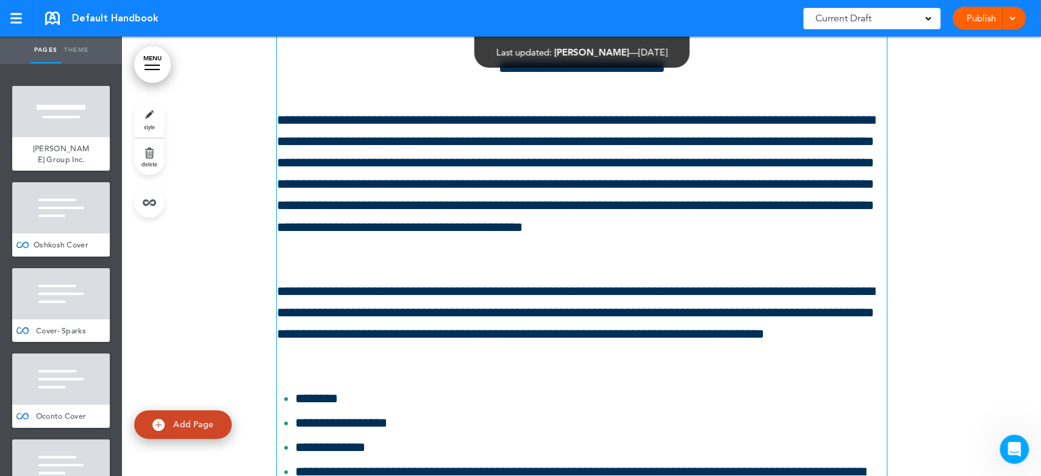
click at [358, 320] on div "**********" at bounding box center [582, 4] width 610 height 1234
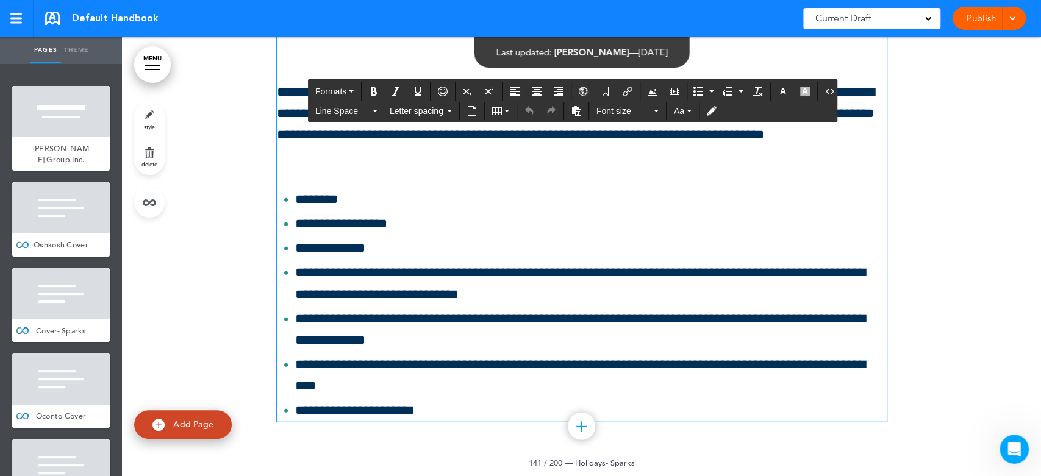
scroll to position [126894, 0]
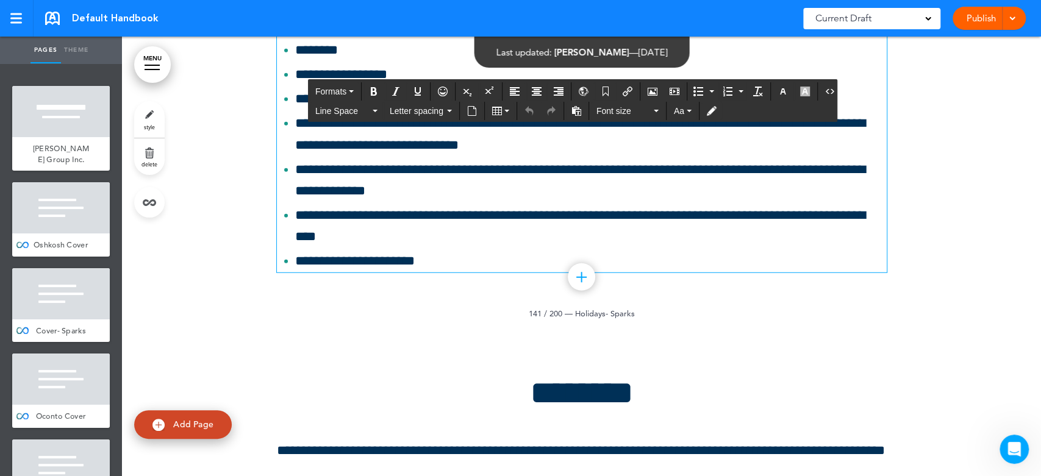
drag, startPoint x: 272, startPoint y: 345, endPoint x: 778, endPoint y: 295, distance: 509.0
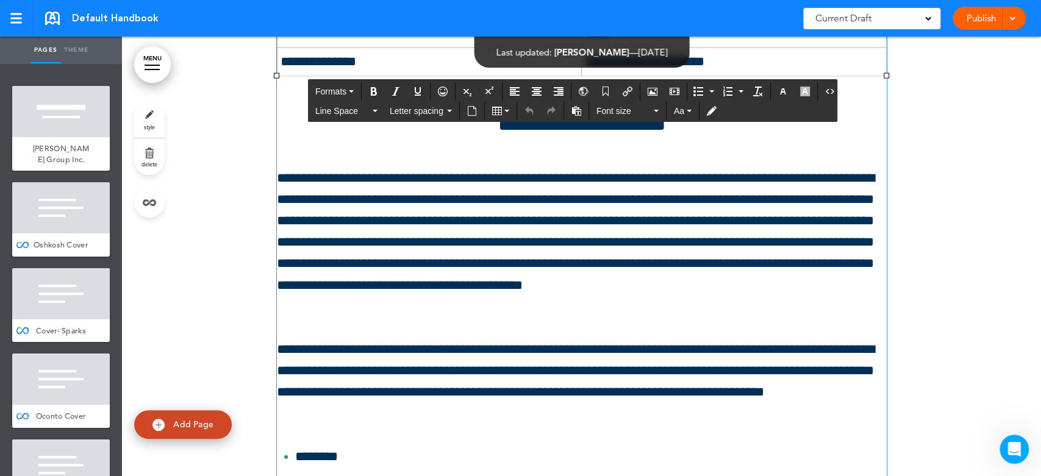
click at [727, 374] on div "**********" at bounding box center [582, 62] width 610 height 1234
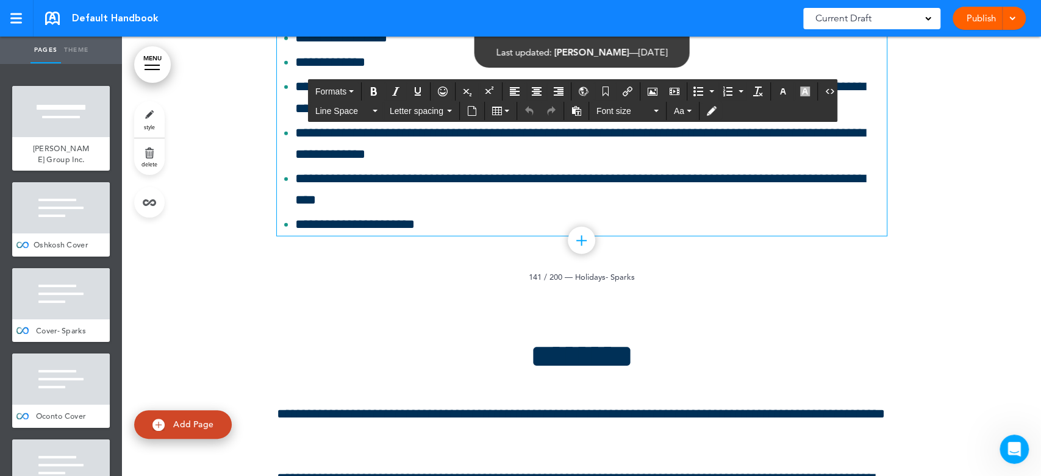
scroll to position [126937, 0]
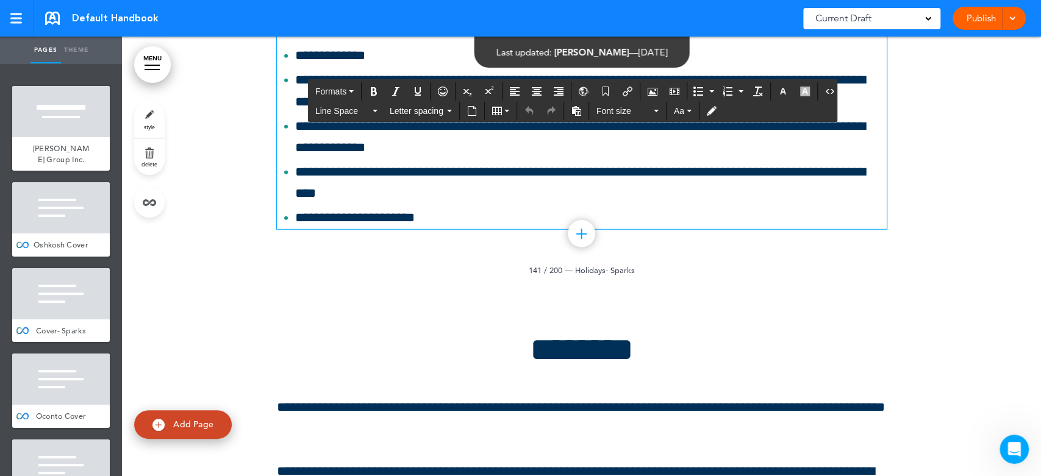
drag, startPoint x: 577, startPoint y: 394, endPoint x: 743, endPoint y: 257, distance: 214.8
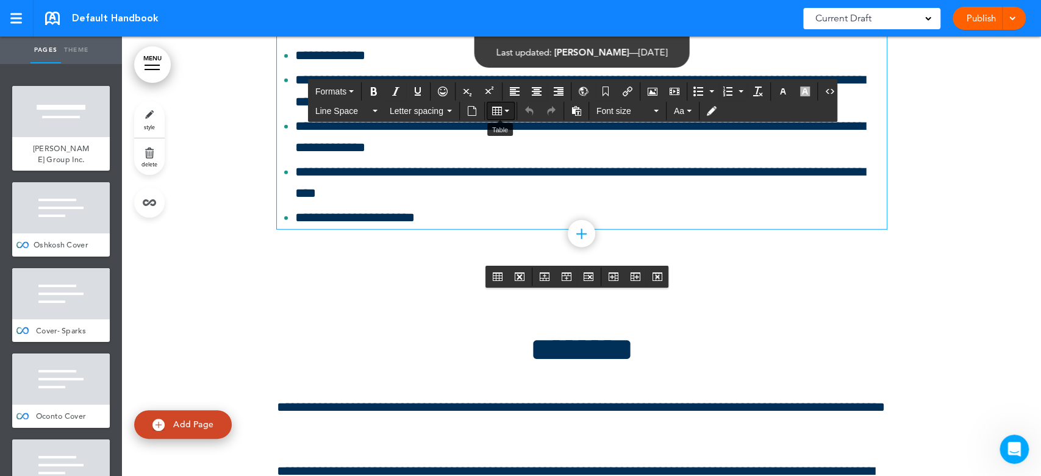
click at [507, 107] on button "Table" at bounding box center [500, 110] width 27 height 17
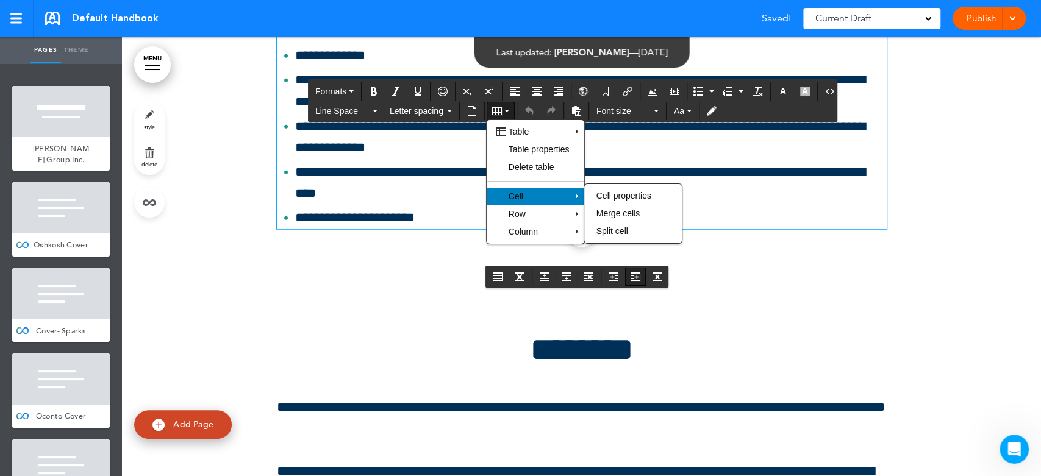
click at [635, 276] on icon "Insert column after" at bounding box center [635, 277] width 10 height 10
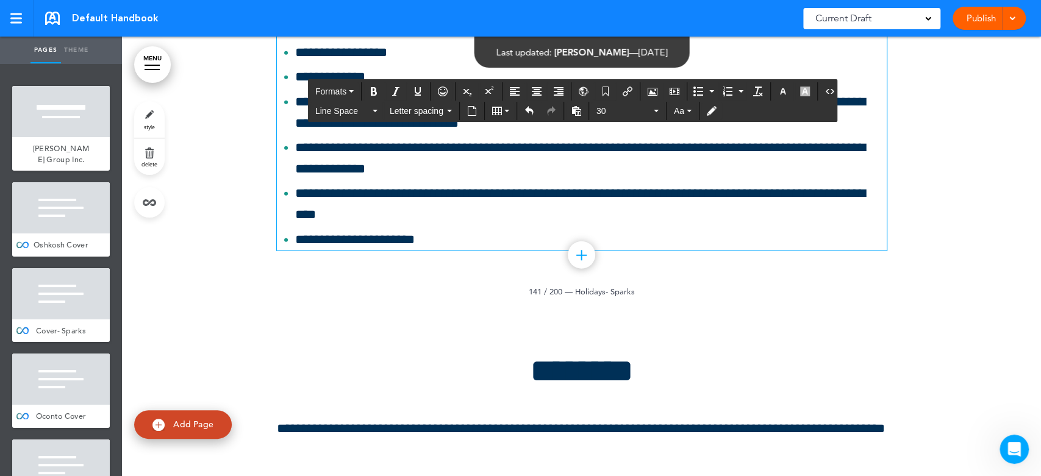
drag, startPoint x: 746, startPoint y: 218, endPoint x: 791, endPoint y: 343, distance: 133.4
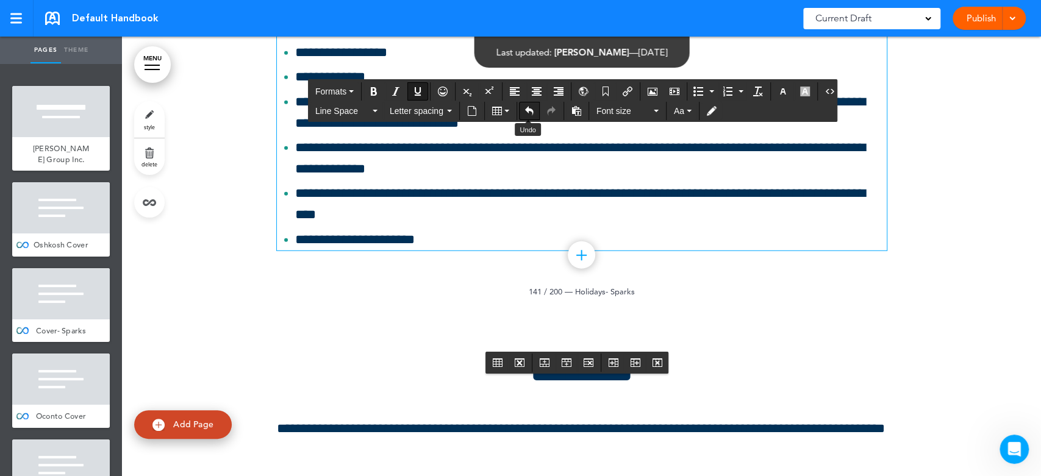
click at [521, 107] on button "Undo" at bounding box center [529, 110] width 20 height 17
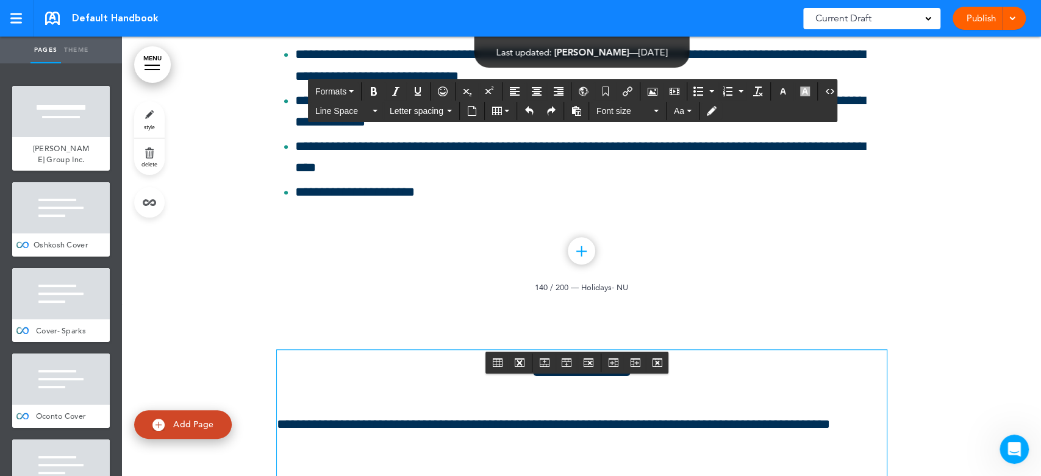
scroll to position [125312, 0]
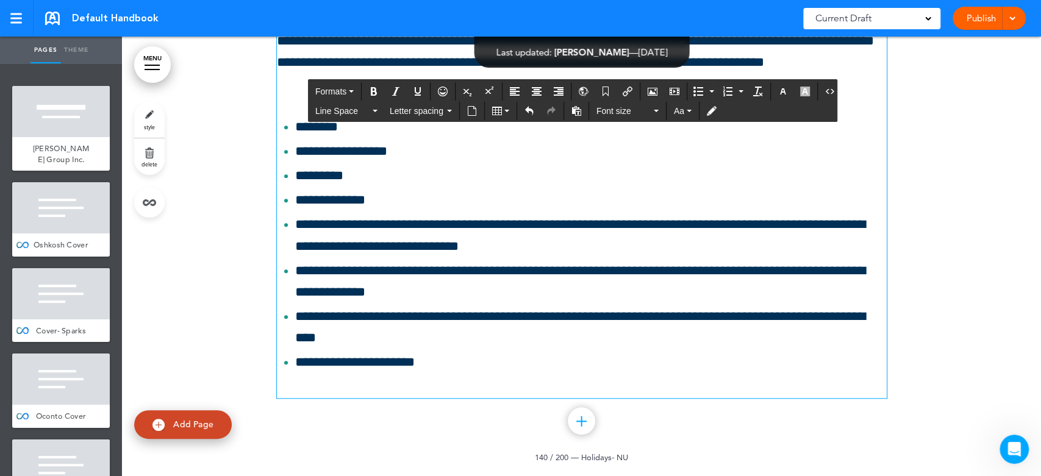
scroll to position [125444, 0]
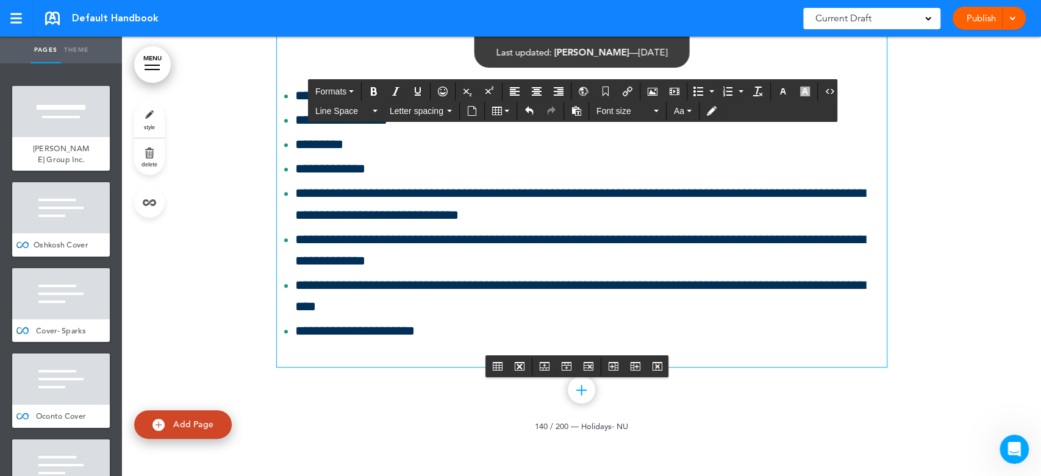
drag, startPoint x: 733, startPoint y: 313, endPoint x: 761, endPoint y: 330, distance: 33.4
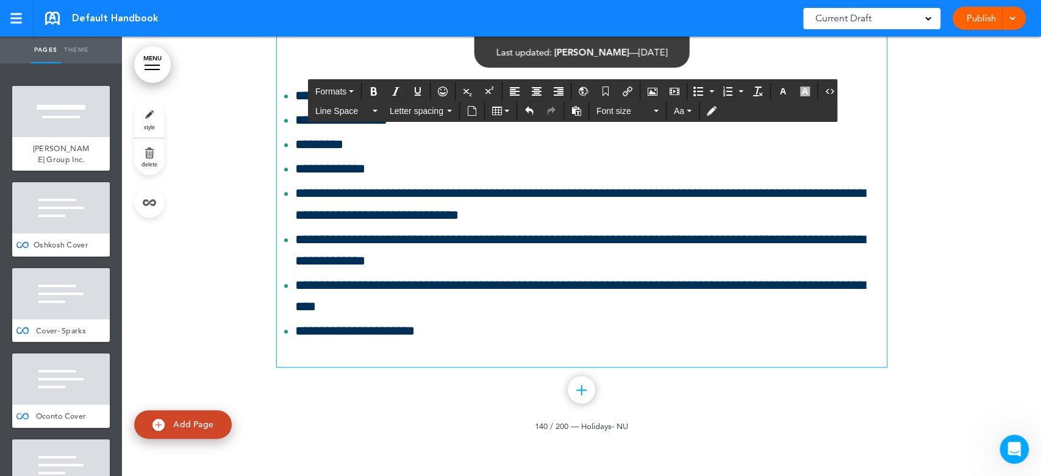
drag, startPoint x: 771, startPoint y: 253, endPoint x: 794, endPoint y: 351, distance: 100.1
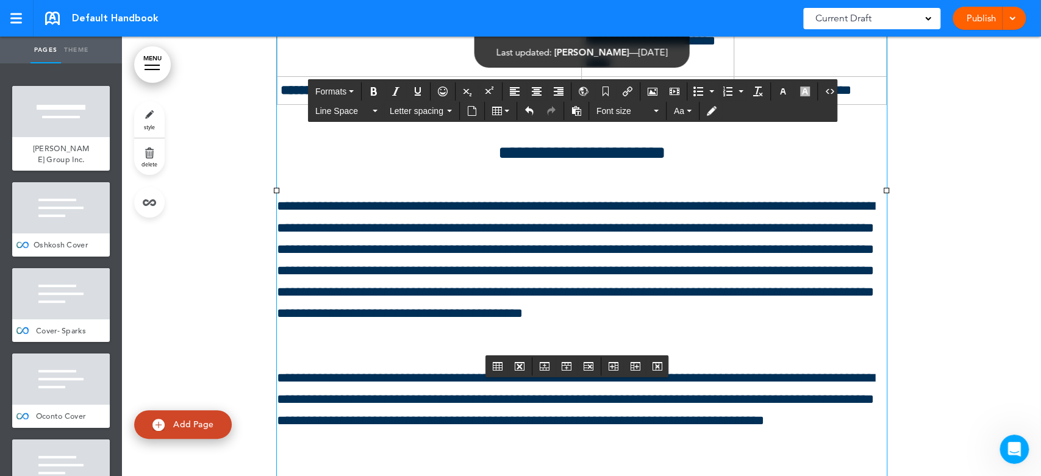
scroll to position [125038, 0]
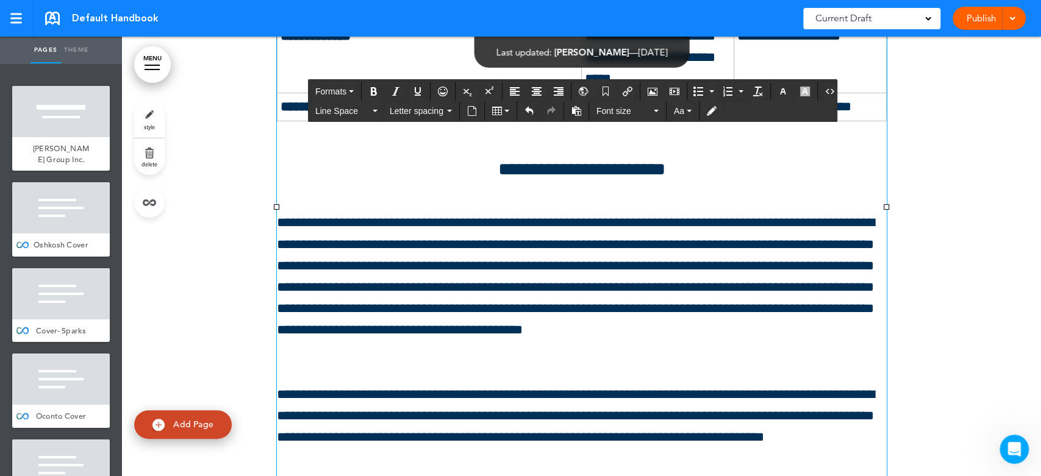
drag, startPoint x: 730, startPoint y: 318, endPoint x: 767, endPoint y: 402, distance: 92.0
drag, startPoint x: 737, startPoint y: 316, endPoint x: 862, endPoint y: 318, distance: 125.0
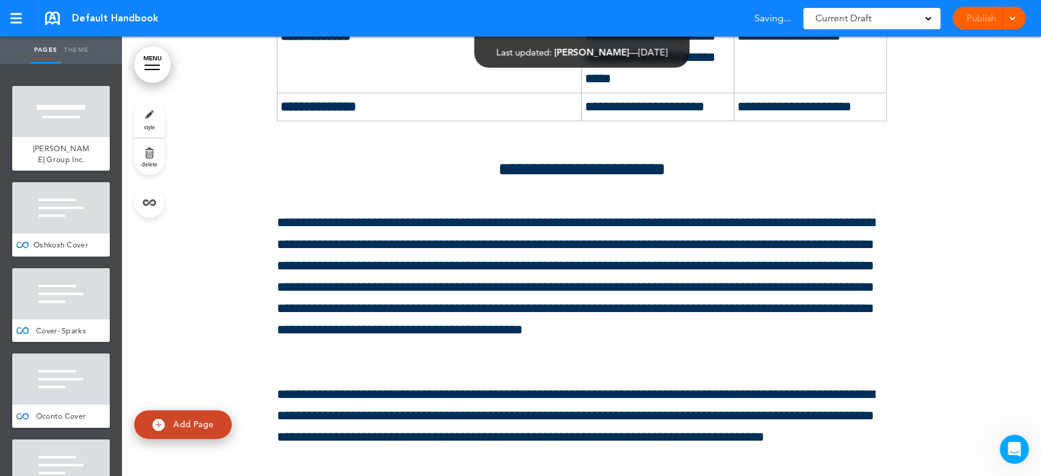
click at [948, 353] on div at bounding box center [581, 125] width 919 height 1448
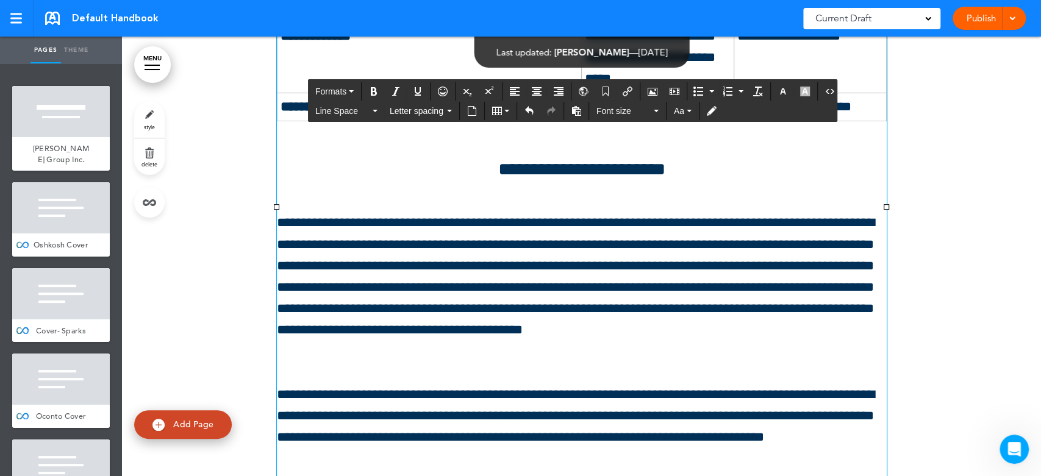
drag, startPoint x: 760, startPoint y: 319, endPoint x: 855, endPoint y: 354, distance: 100.5
click at [928, 335] on div at bounding box center [581, 125] width 919 height 1448
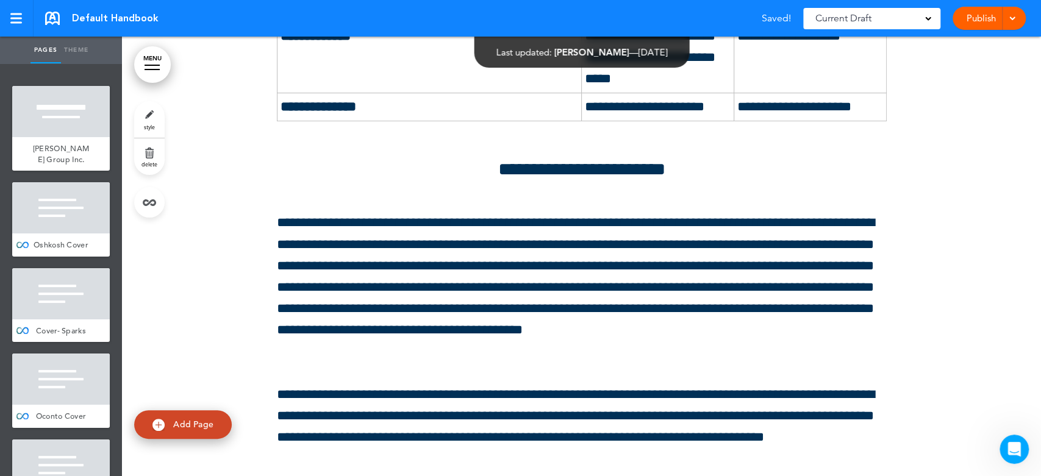
click at [998, 320] on div at bounding box center [581, 125] width 919 height 1448
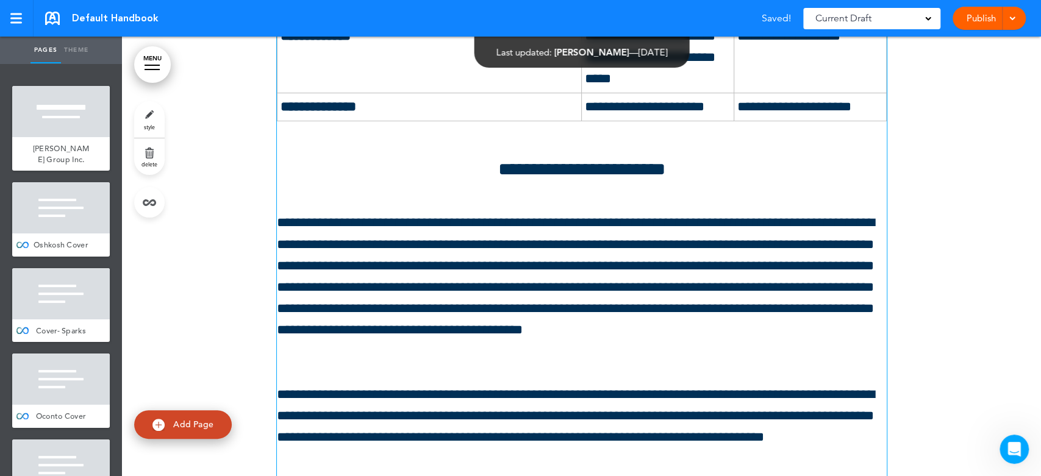
click at [819, 283] on div "**********" at bounding box center [582, 110] width 610 height 1326
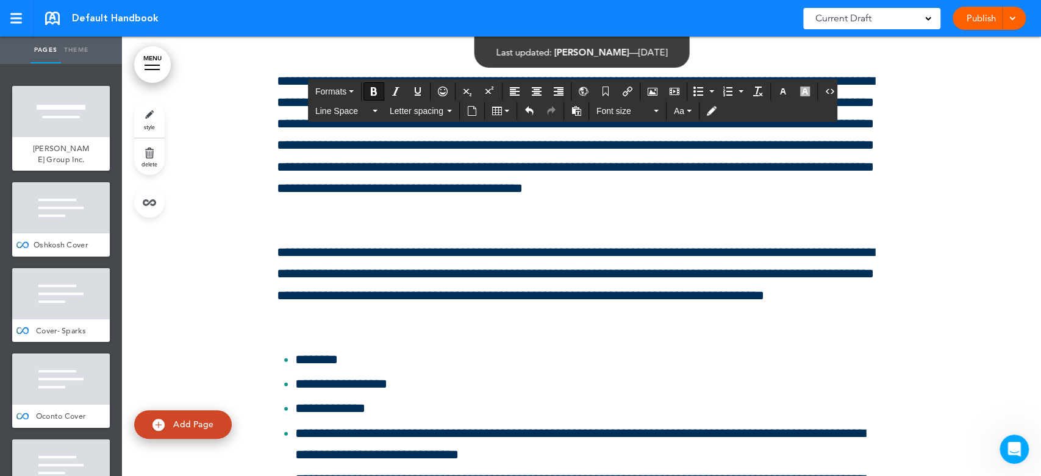
scroll to position [126663, 0]
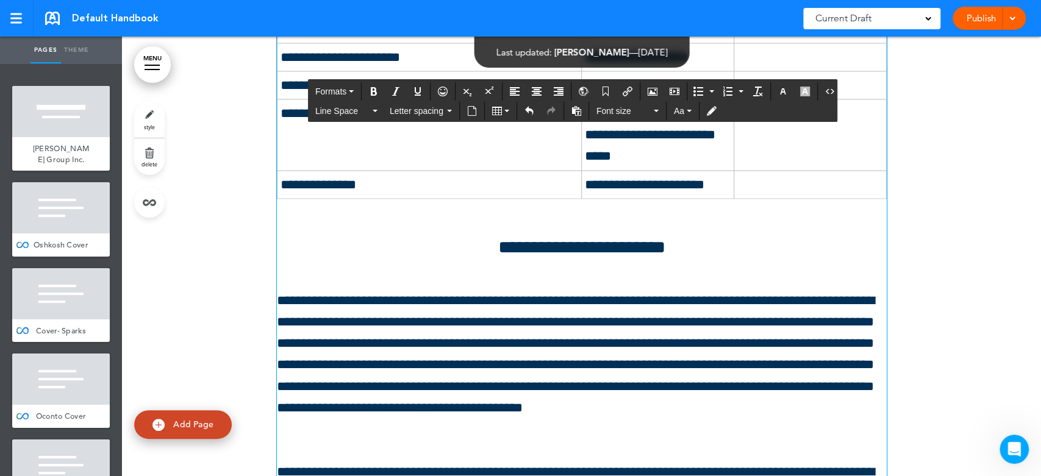
scroll to position [126392, 0]
